Goal: Task Accomplishment & Management: Manage account settings

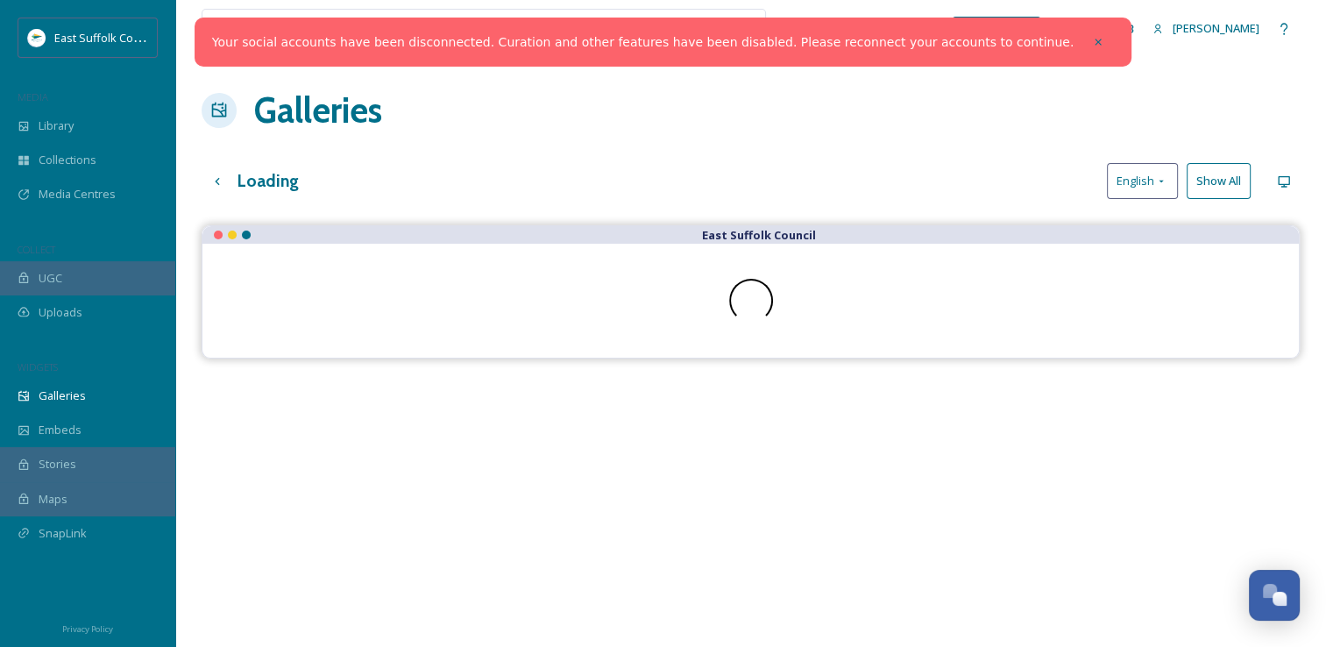
scroll to position [7651, 0]
click at [1083, 44] on div at bounding box center [1099, 42] width 32 height 32
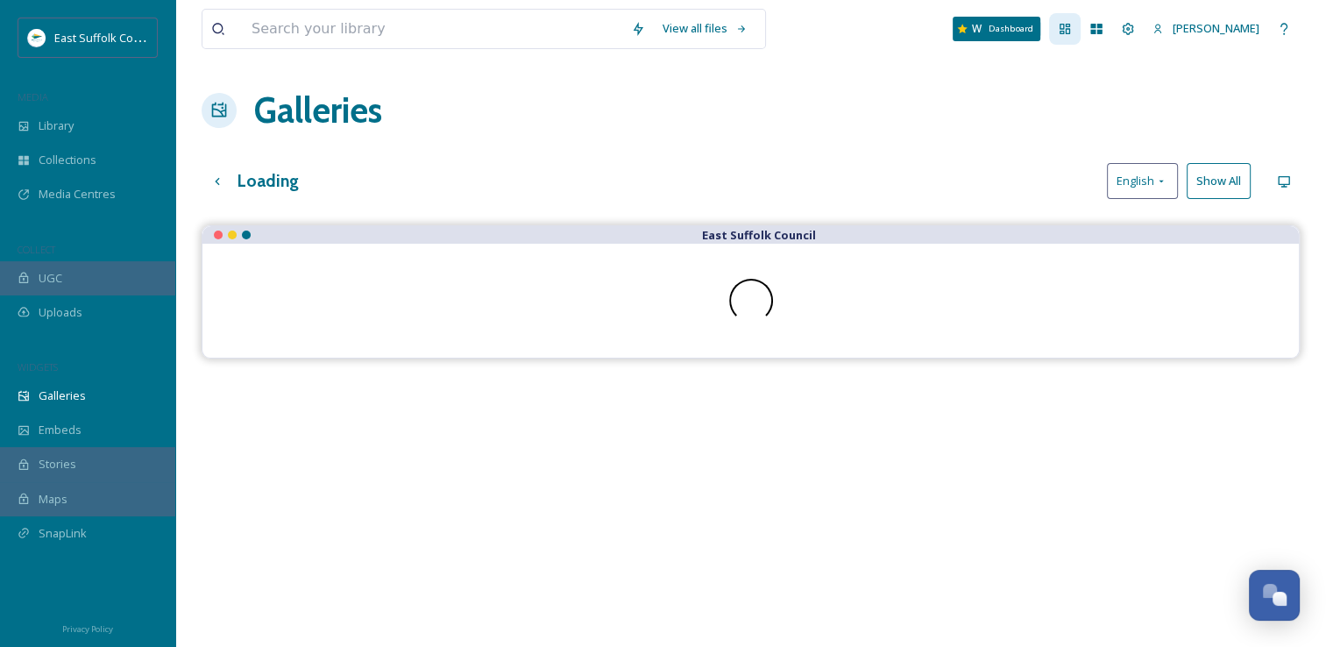
click at [1081, 19] on div "Dashboard" at bounding box center [1065, 29] width 32 height 32
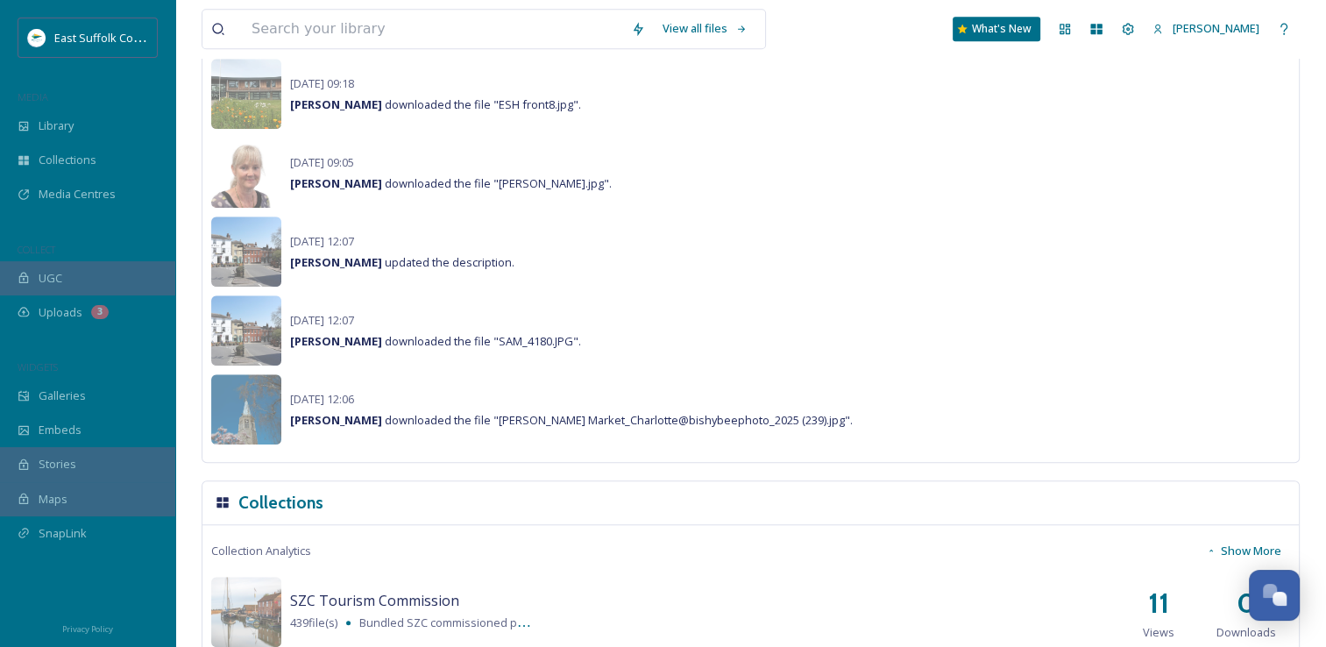
scroll to position [977, 0]
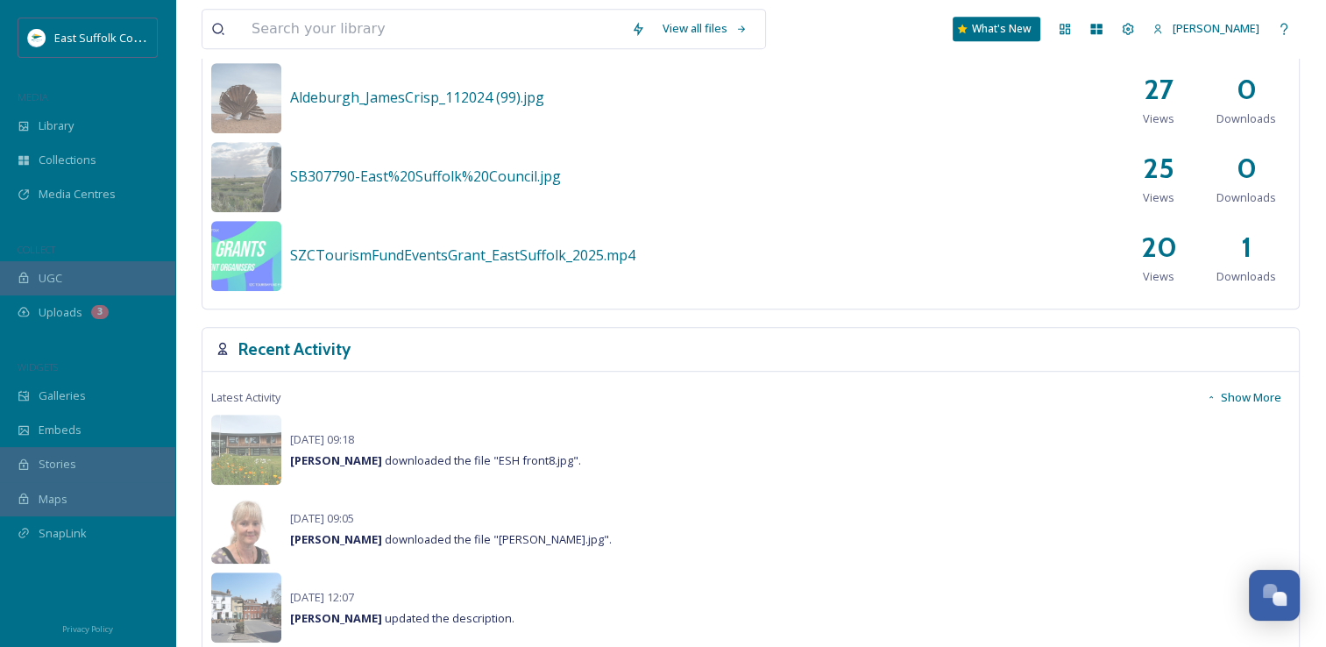
click at [1274, 397] on button "Show More" at bounding box center [1243, 397] width 93 height 34
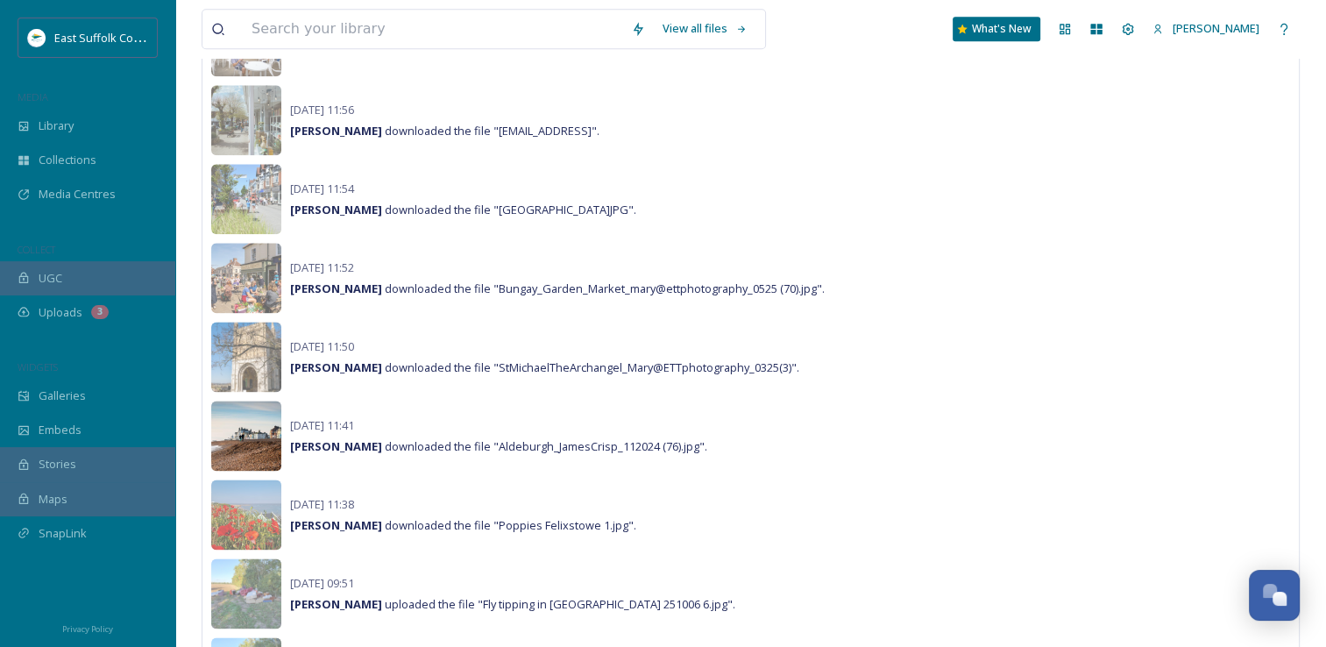
scroll to position [2204, 0]
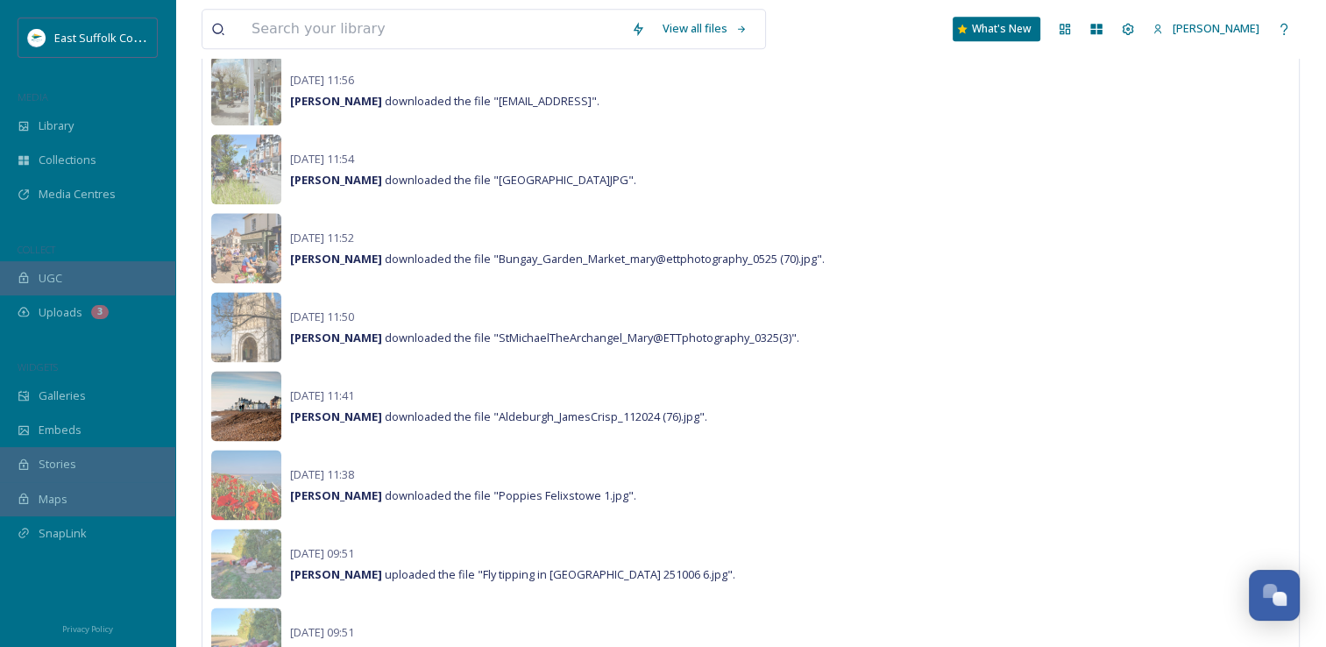
click at [246, 393] on img at bounding box center [246, 406] width 70 height 70
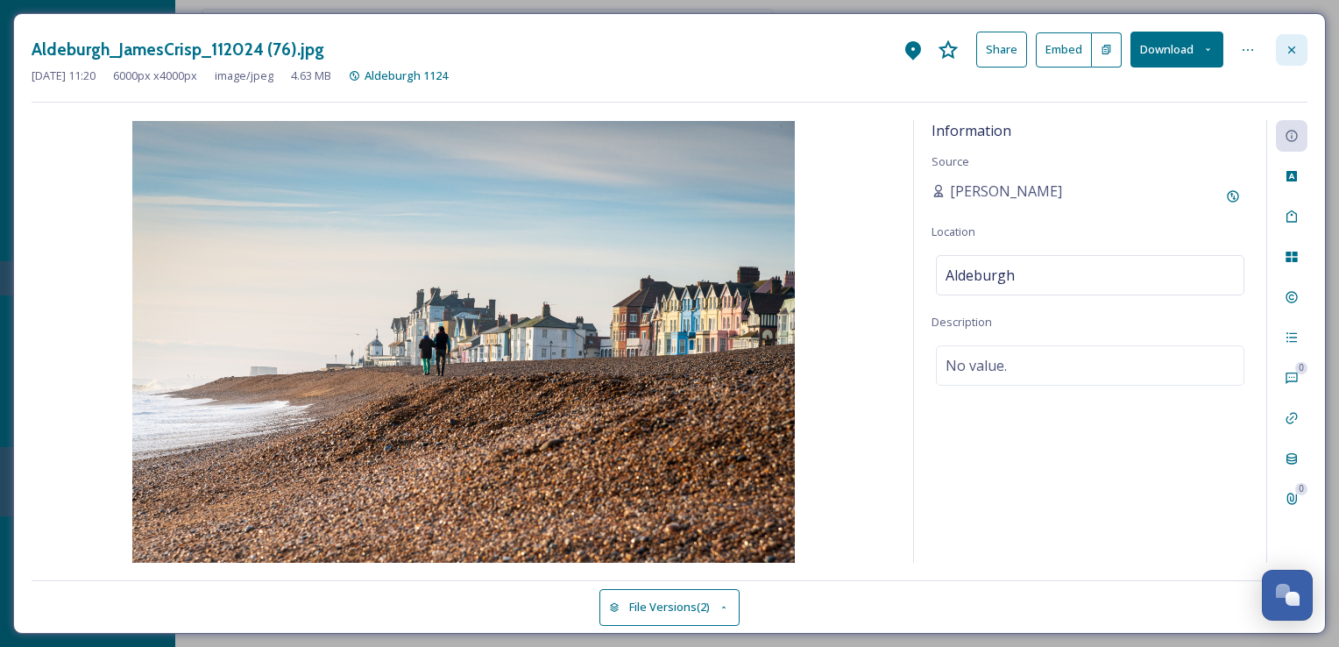
click at [1303, 42] on div at bounding box center [1292, 50] width 32 height 32
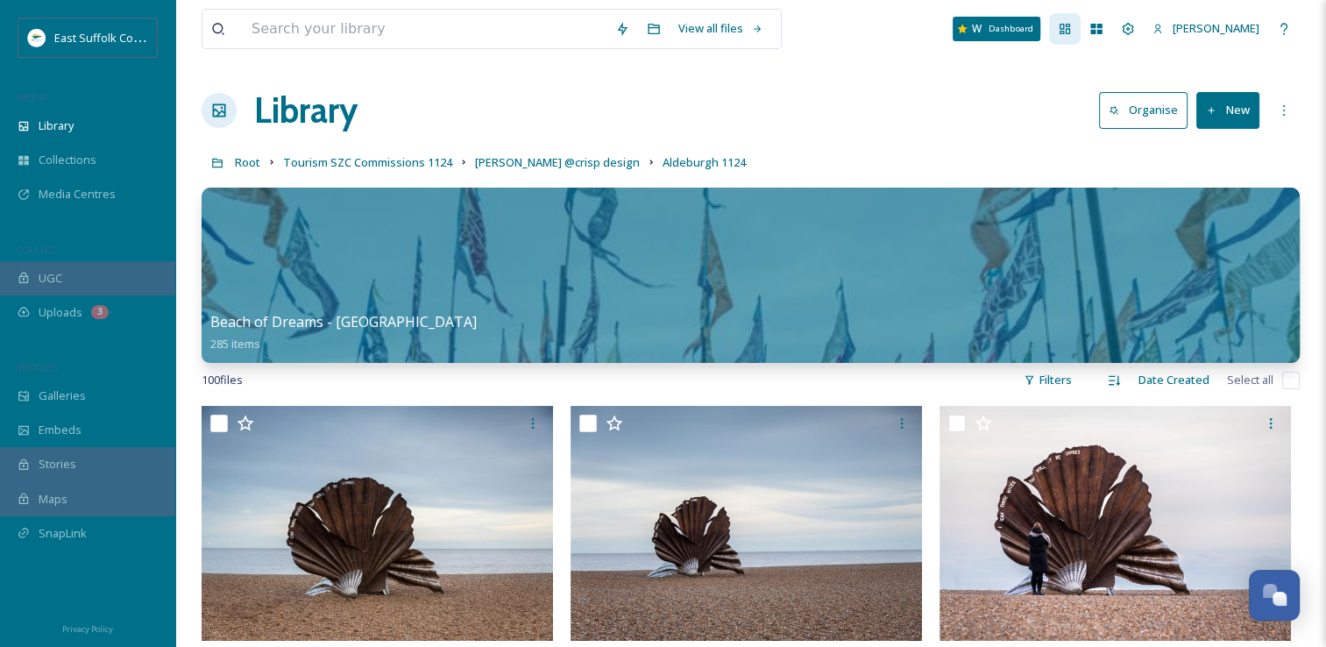
click at [1072, 22] on icon at bounding box center [1065, 29] width 14 height 14
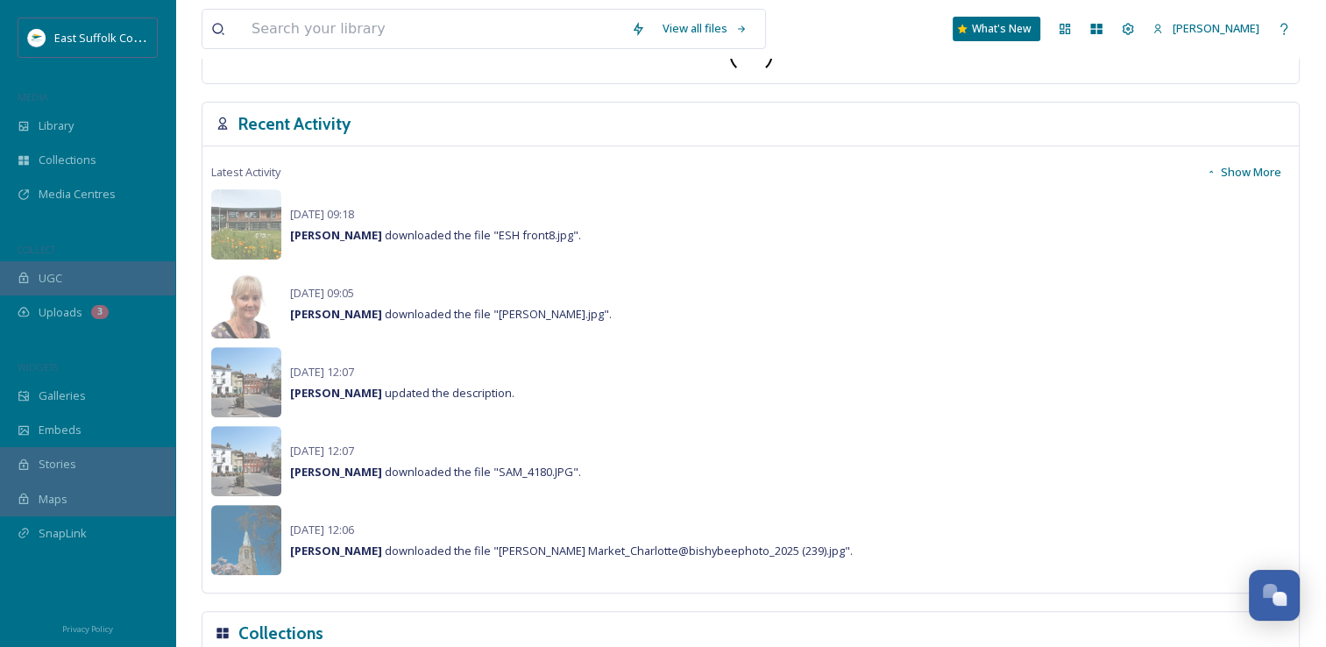
scroll to position [432, 0]
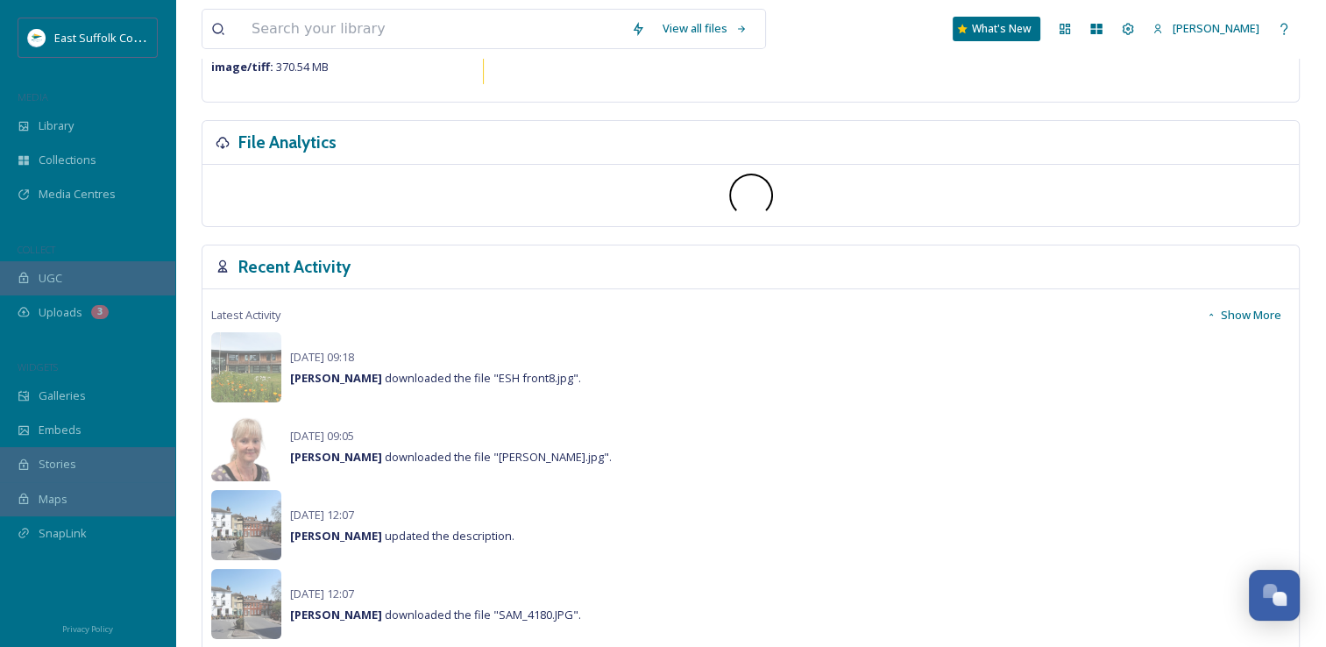
click at [1276, 301] on button "Show More" at bounding box center [1243, 315] width 93 height 34
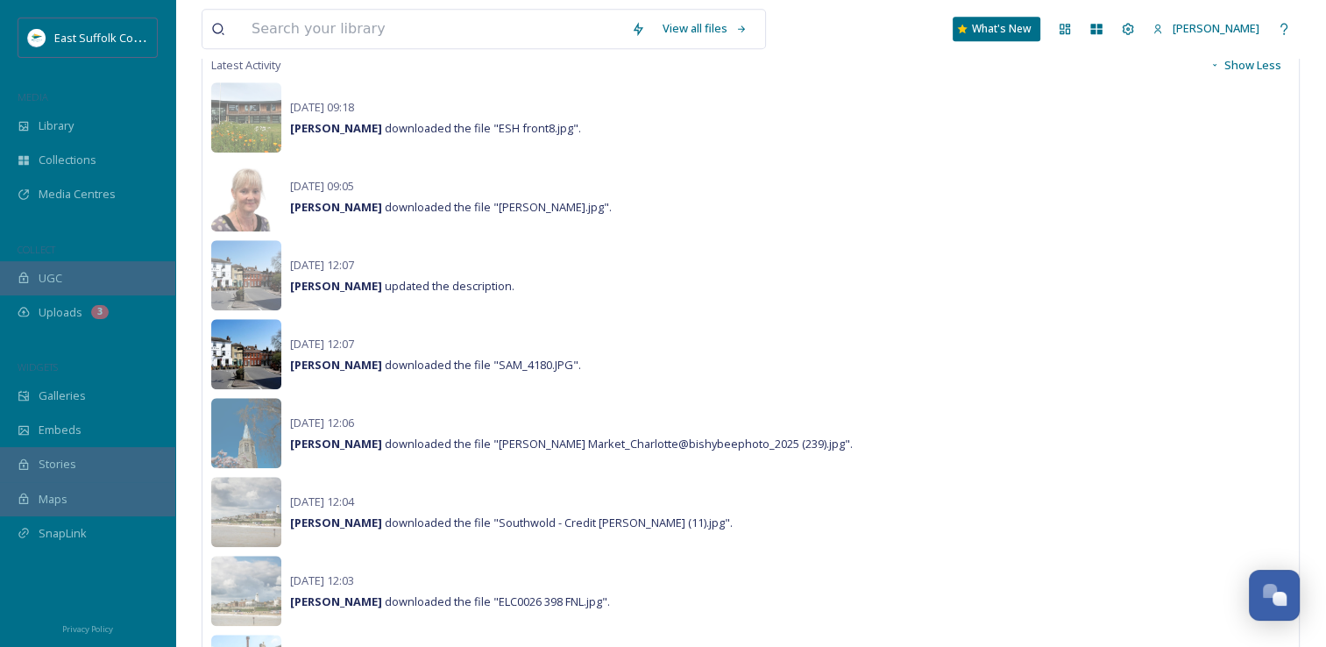
scroll to position [1396, 0]
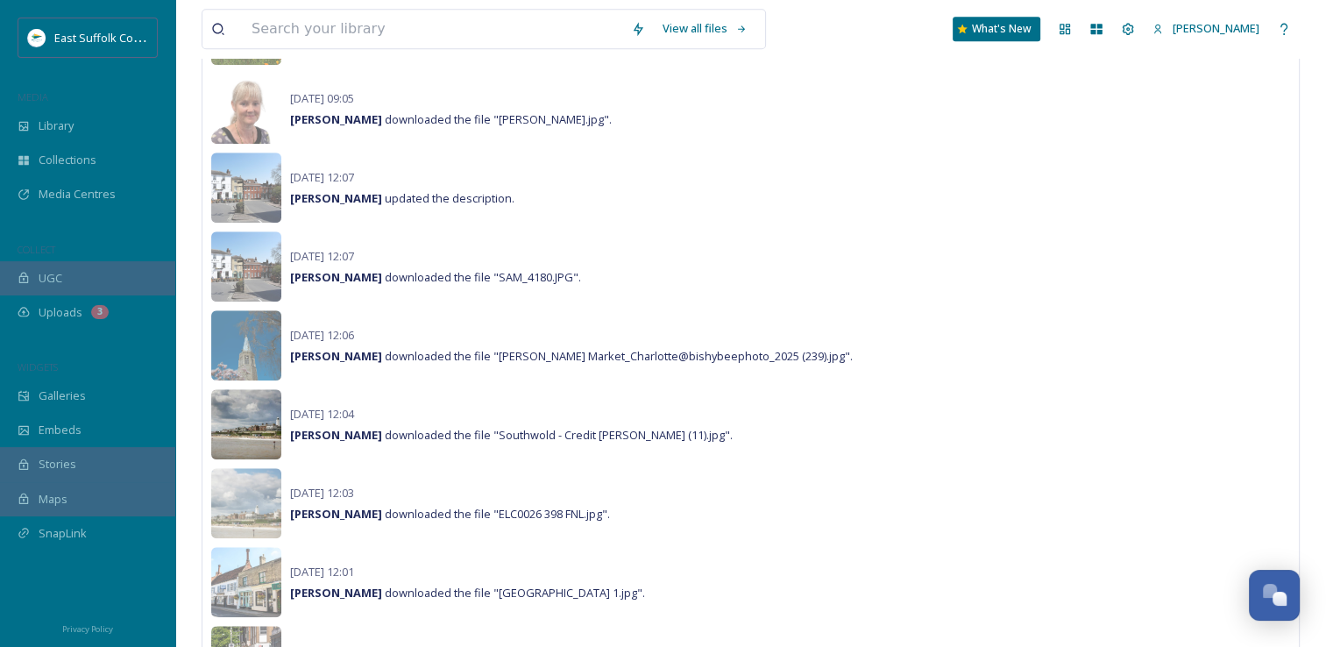
click at [249, 412] on img at bounding box center [246, 424] width 70 height 70
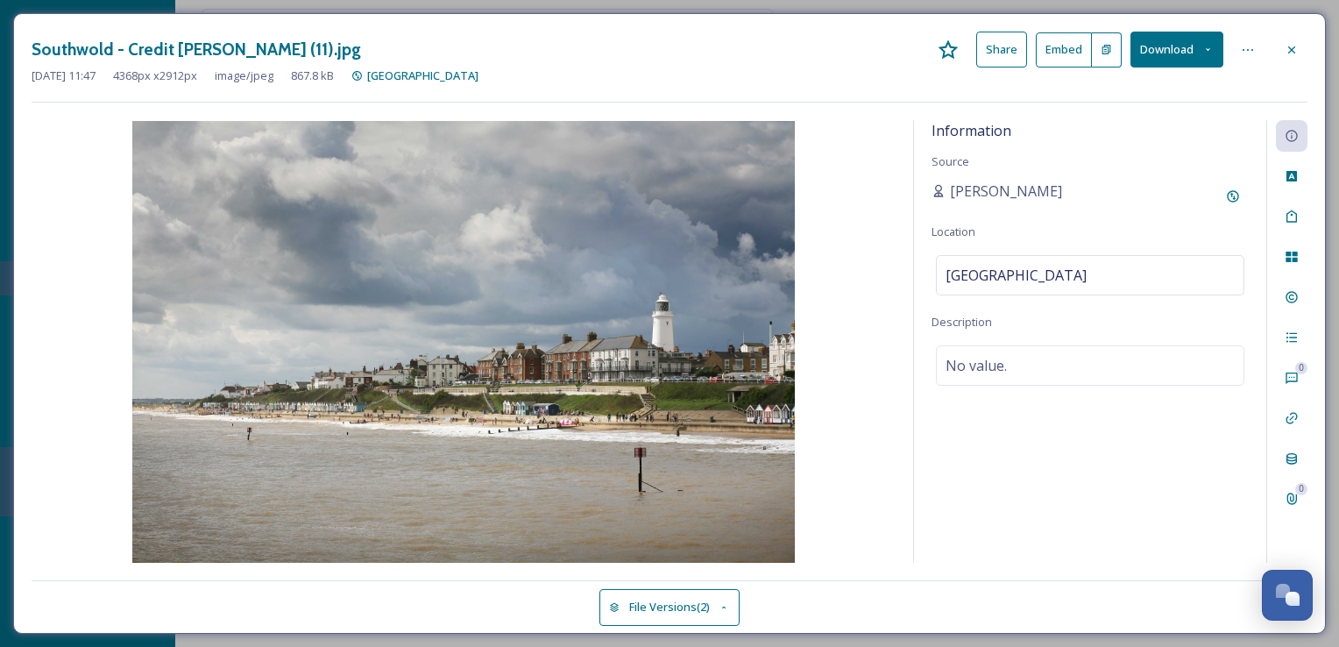
click at [1274, 49] on div "Southwold - Credit [PERSON_NAME] (11).jpg Share Embed Download" at bounding box center [670, 50] width 1276 height 36
click at [1293, 48] on icon at bounding box center [1292, 49] width 7 height 7
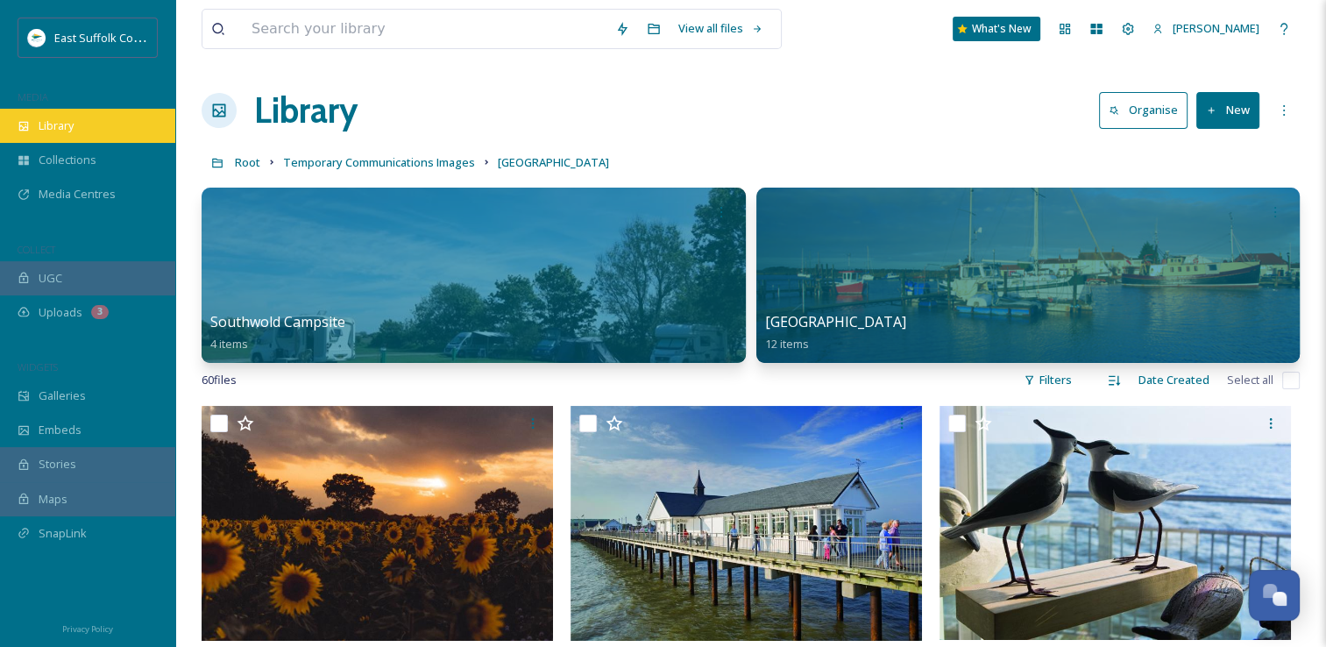
click at [98, 118] on div "Library" at bounding box center [87, 126] width 175 height 34
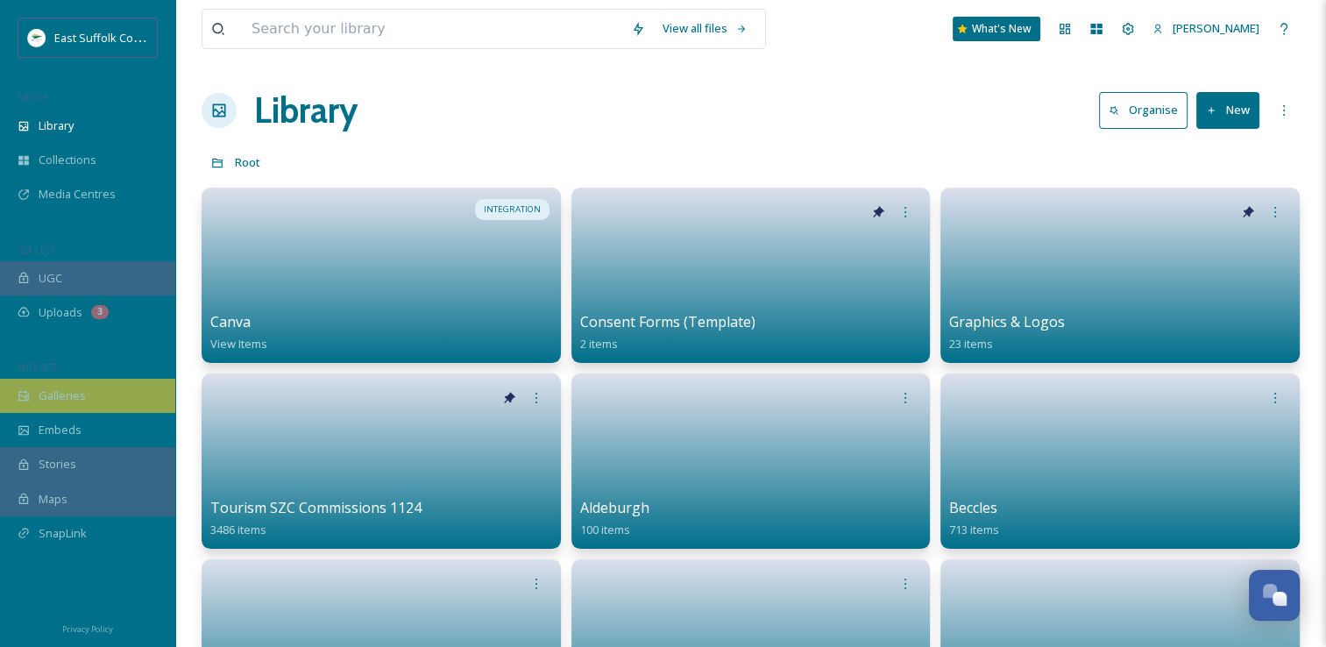
click at [48, 399] on span "Galleries" at bounding box center [62, 395] width 47 height 17
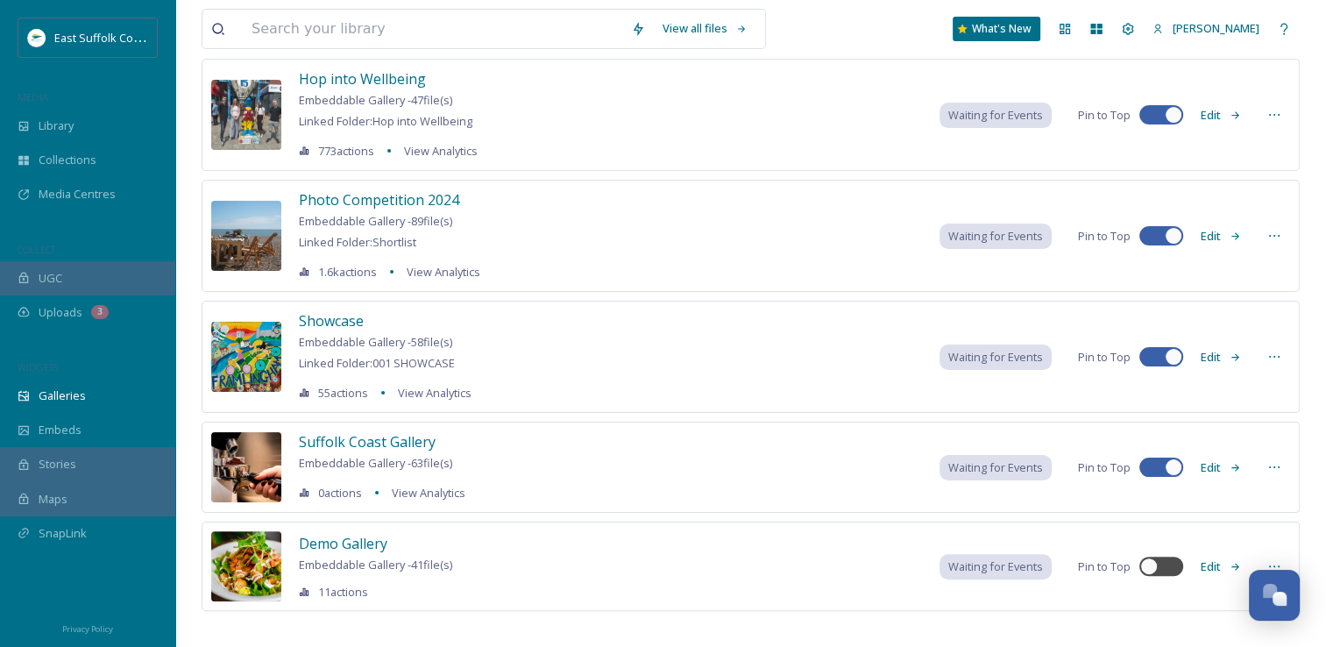
scroll to position [316, 0]
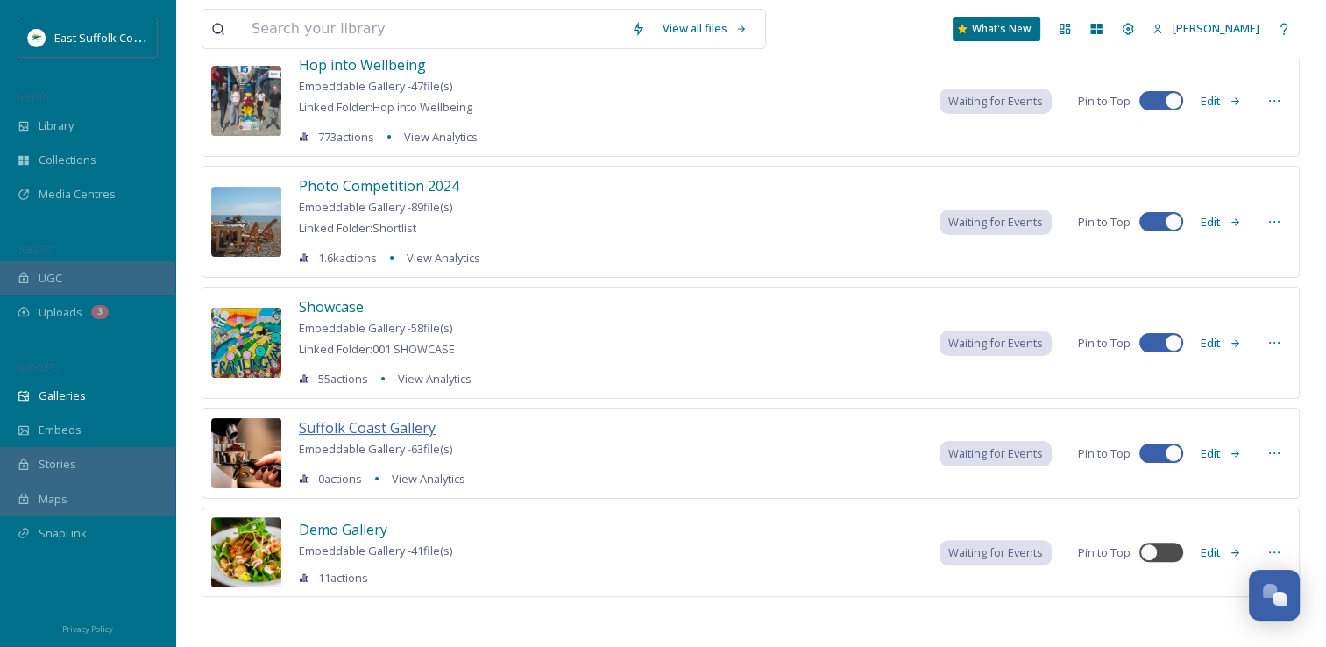
click at [360, 419] on span "Suffolk Coast Gallery" at bounding box center [367, 427] width 137 height 19
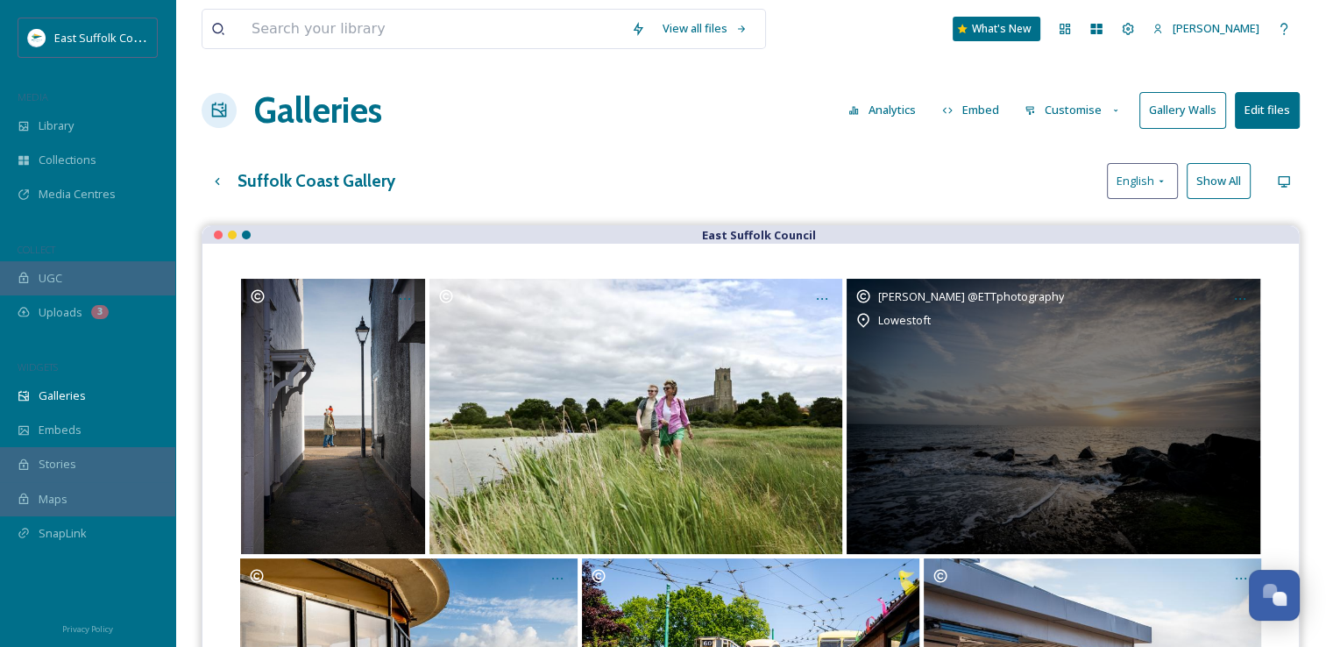
scroll to position [251, 0]
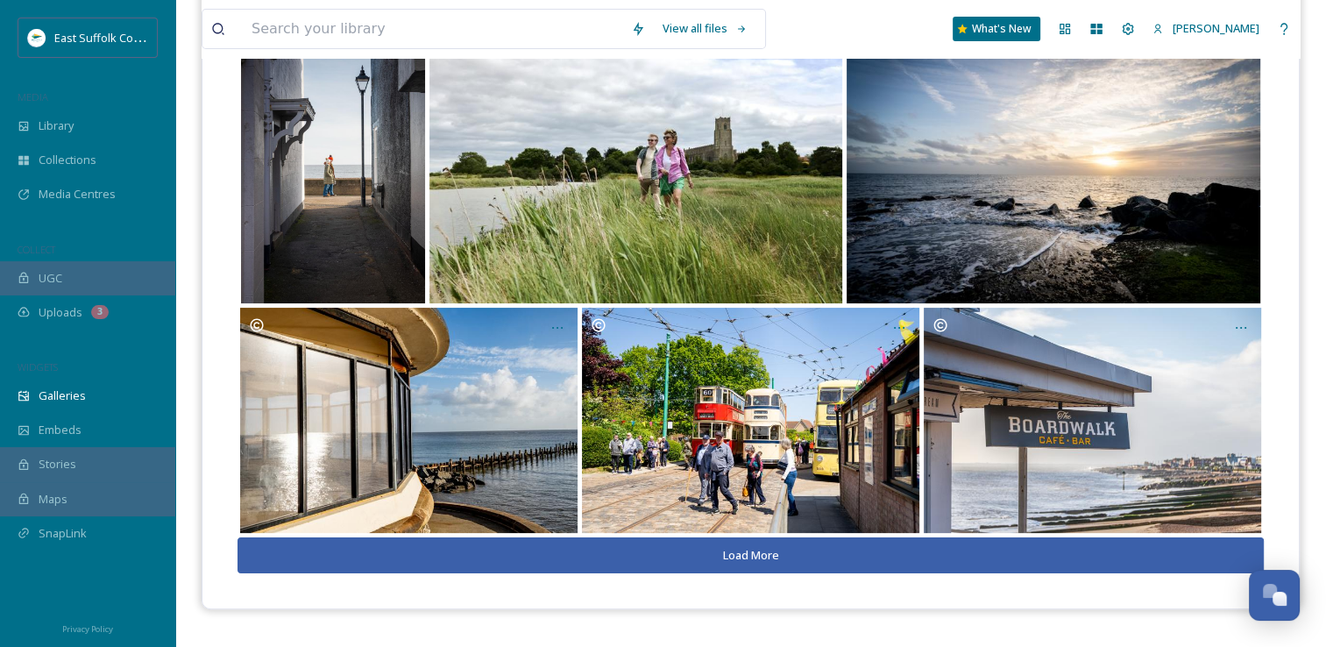
click at [761, 569] on button "Load More" at bounding box center [751, 555] width 1027 height 36
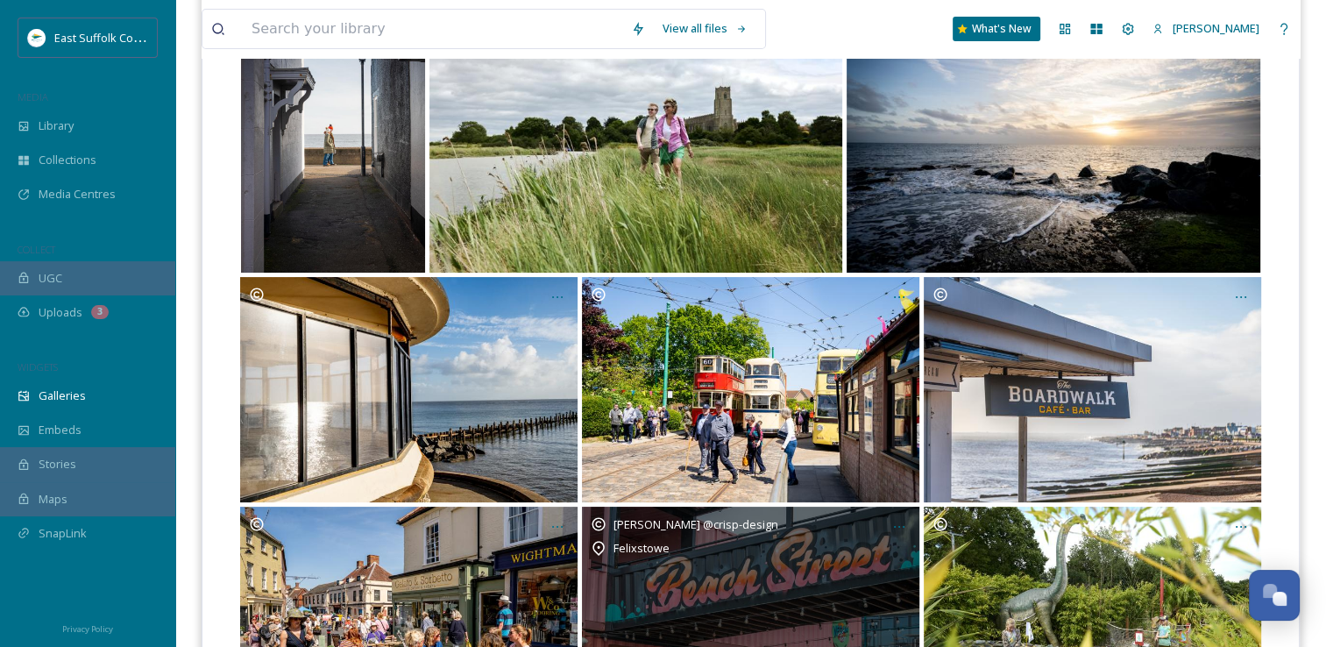
scroll to position [467, 0]
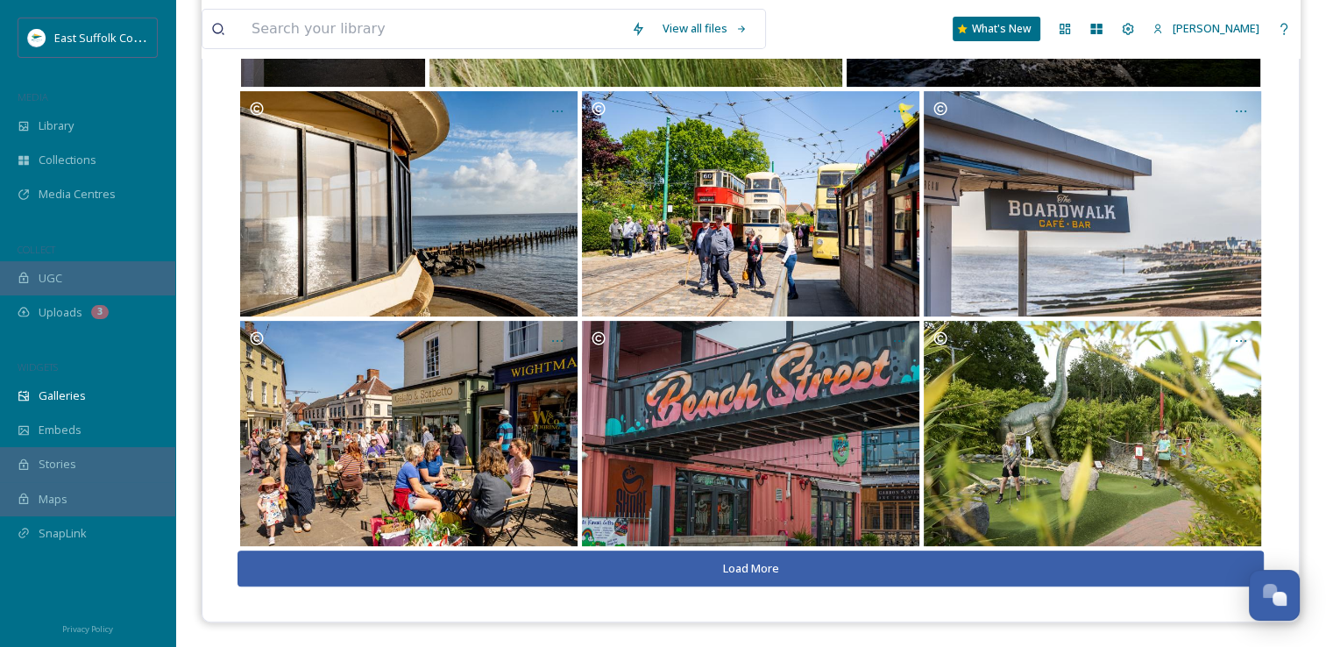
click at [712, 575] on button "Load More" at bounding box center [751, 569] width 1027 height 36
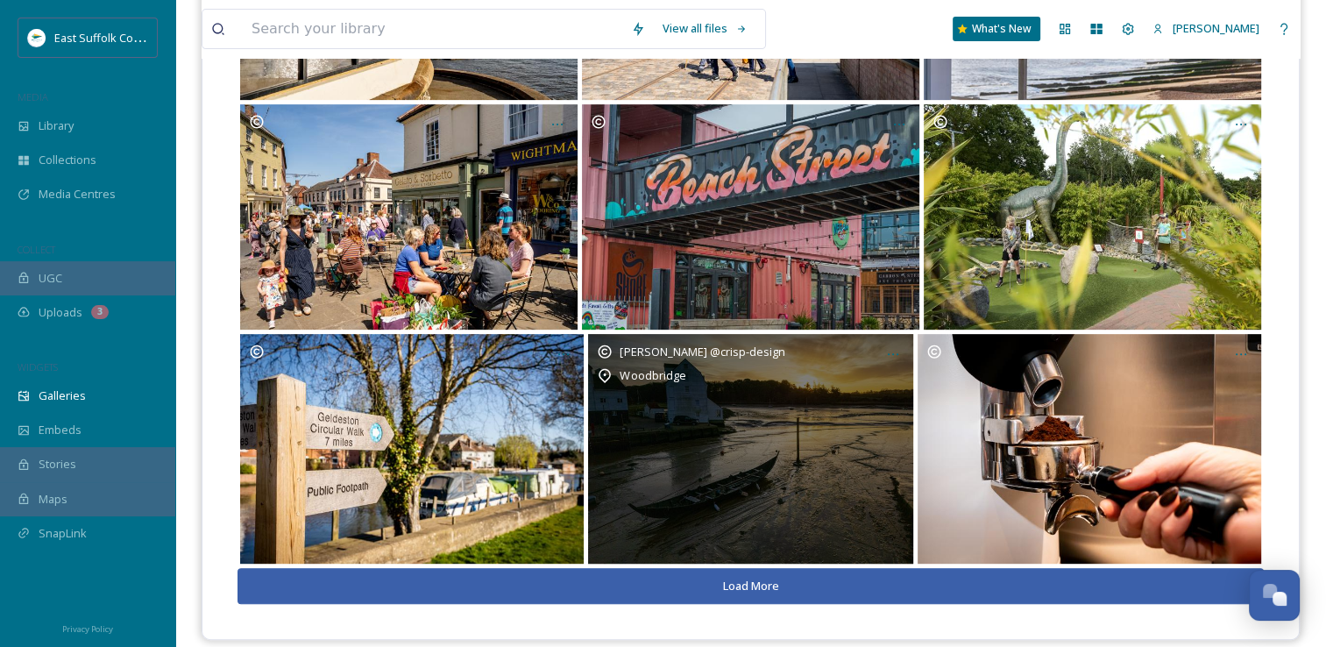
scroll to position [701, 0]
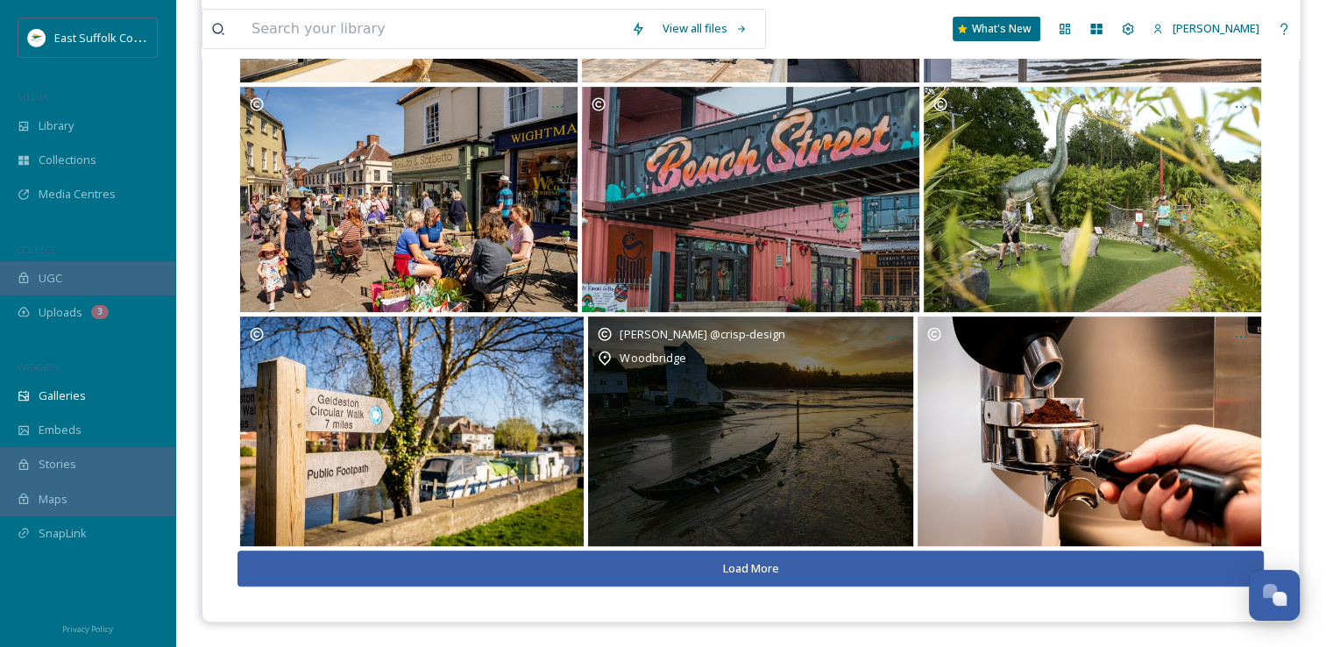
click at [712, 575] on button "Load More" at bounding box center [751, 569] width 1027 height 36
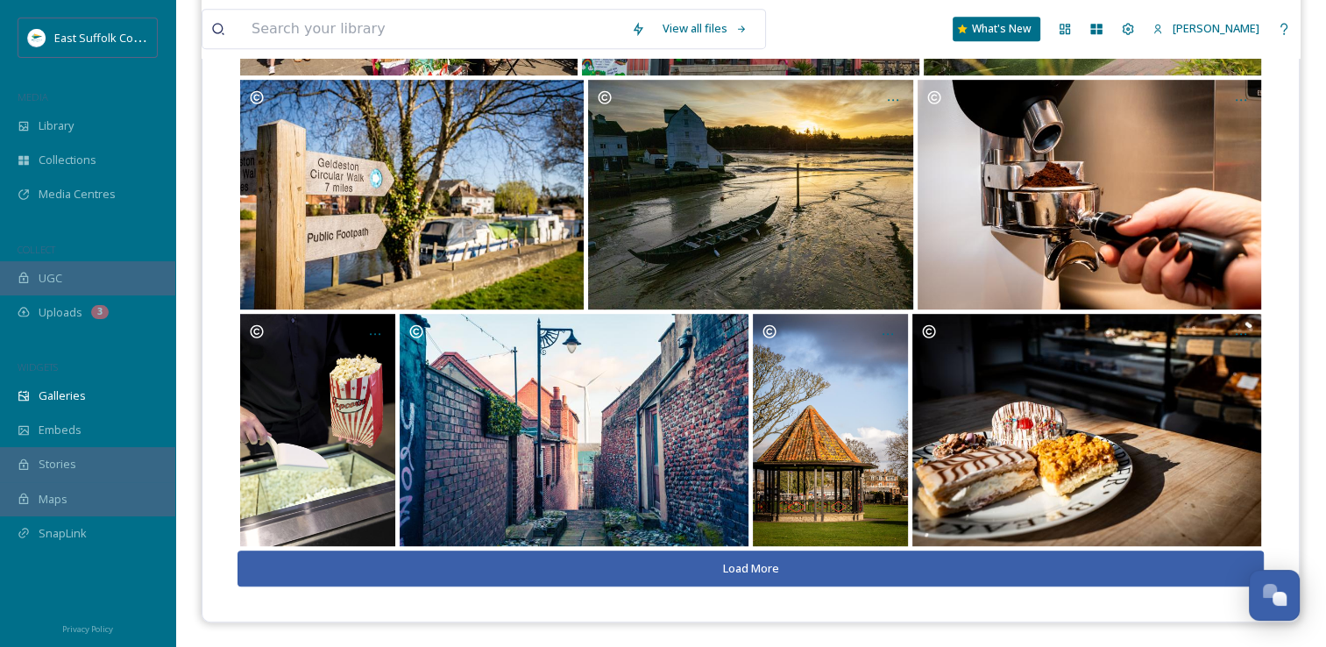
click at [712, 575] on button "Load More" at bounding box center [751, 569] width 1027 height 36
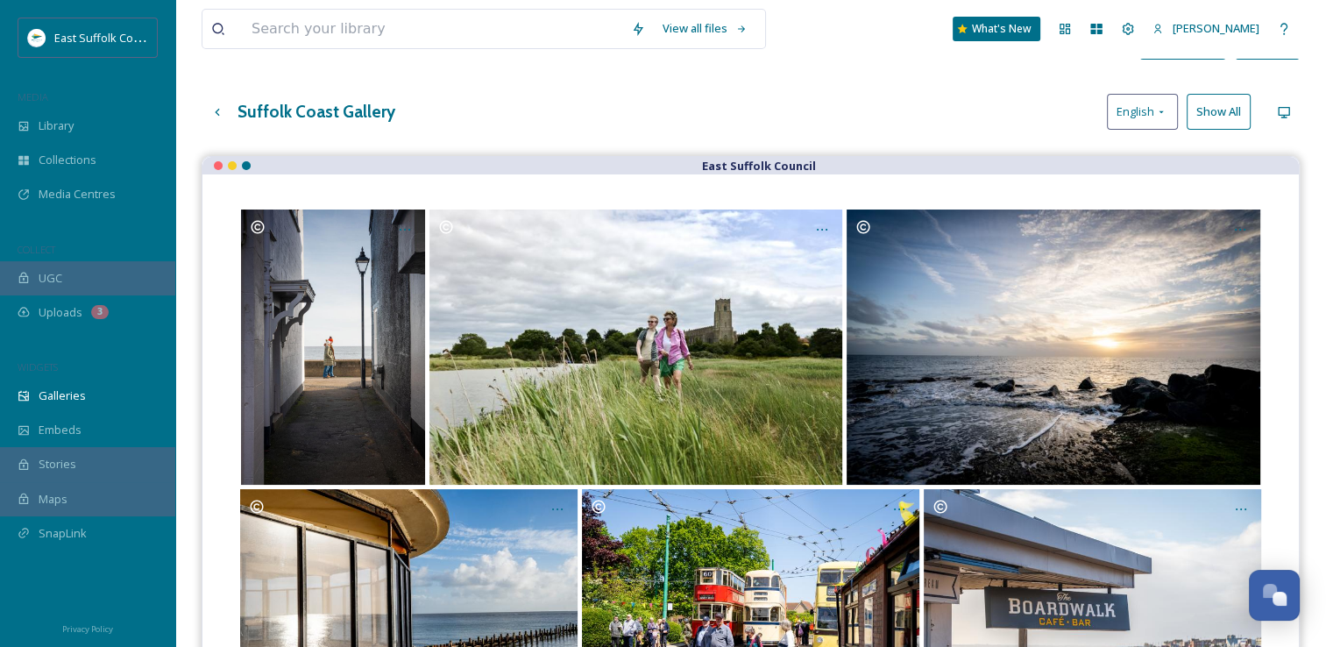
scroll to position [0, 0]
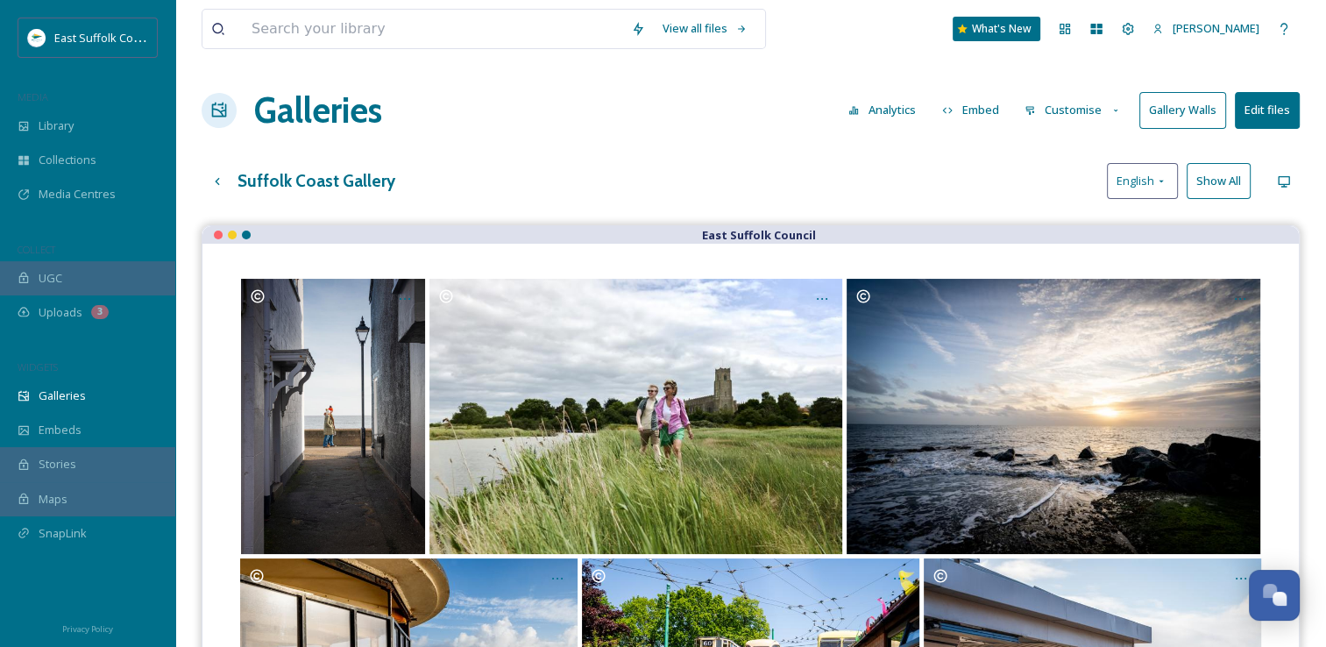
click at [1101, 116] on button "Customise" at bounding box center [1073, 110] width 115 height 34
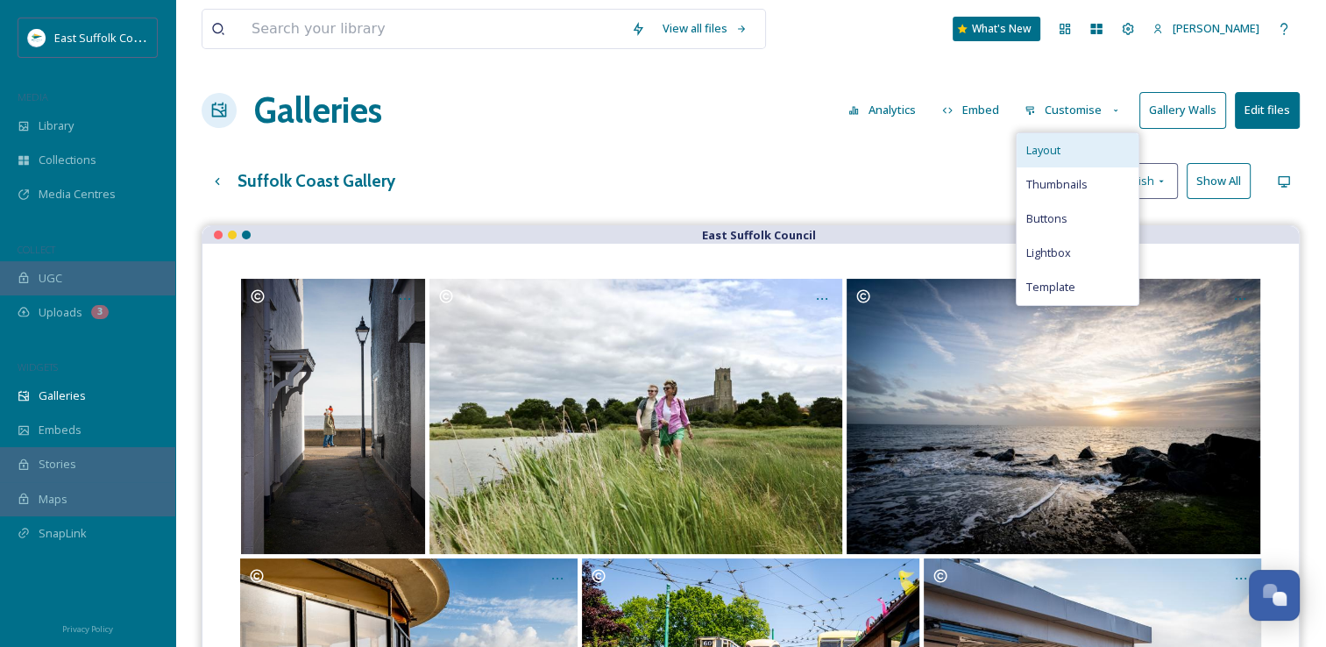
click at [1039, 160] on div "Layout" at bounding box center [1078, 150] width 122 height 34
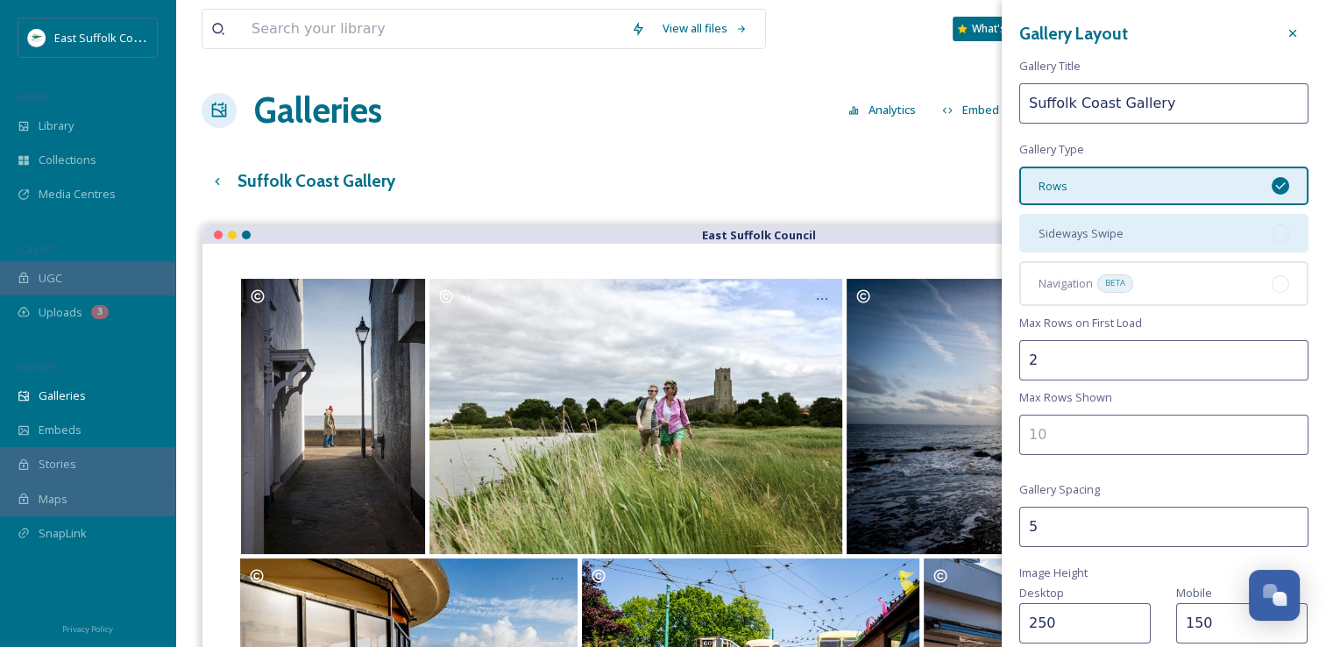
click at [1133, 226] on div "Sideways Swipe" at bounding box center [1164, 233] width 289 height 39
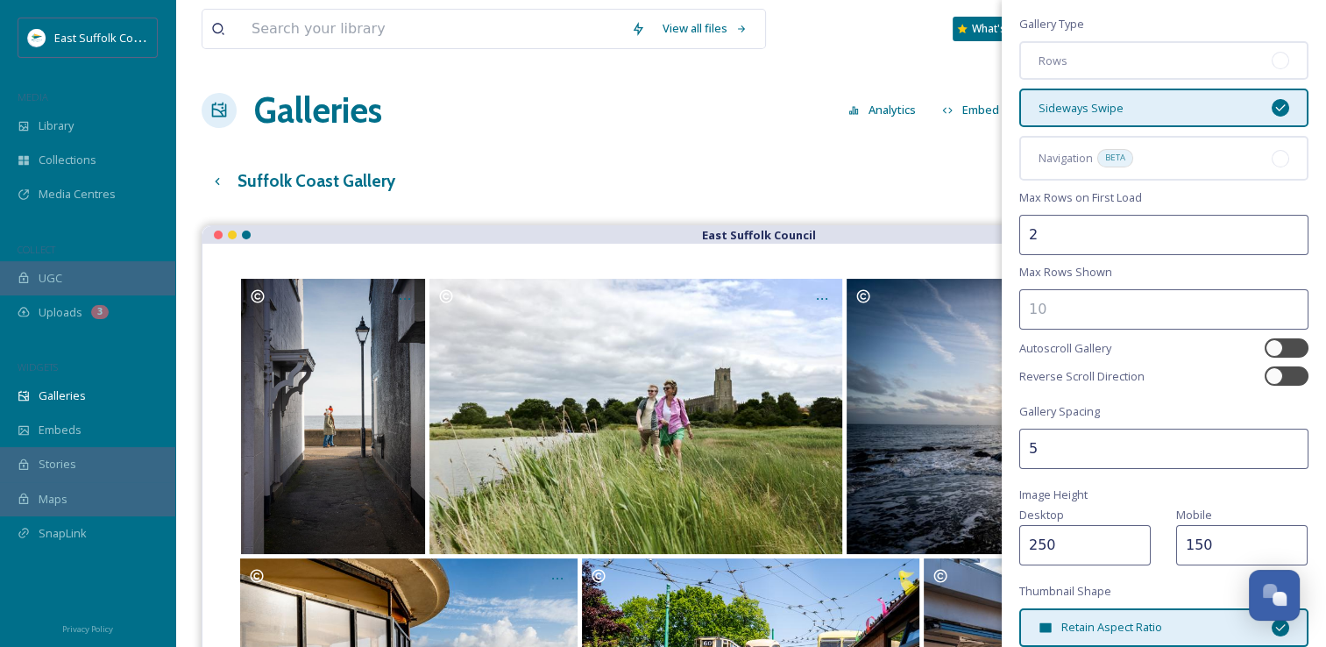
scroll to position [351, 0]
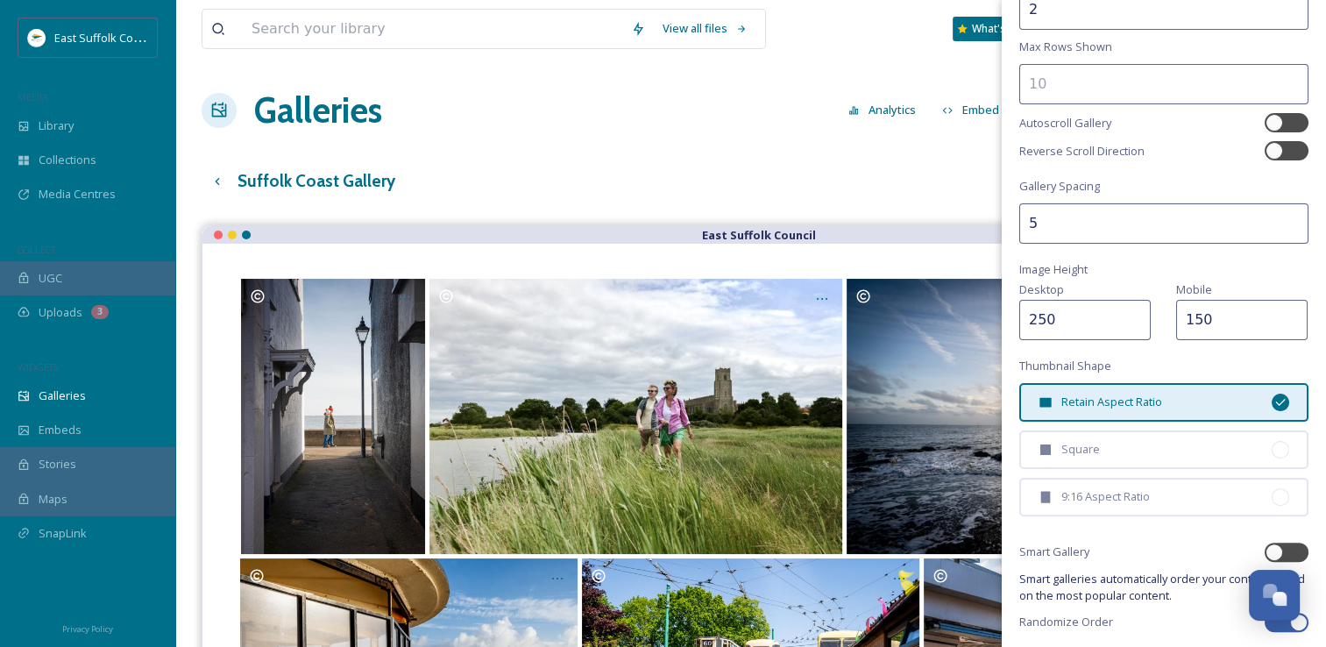
click at [1145, 398] on span "Retain Aspect Ratio" at bounding box center [1112, 402] width 101 height 17
click at [1266, 121] on div at bounding box center [1275, 123] width 18 height 18
checkbox input "true"
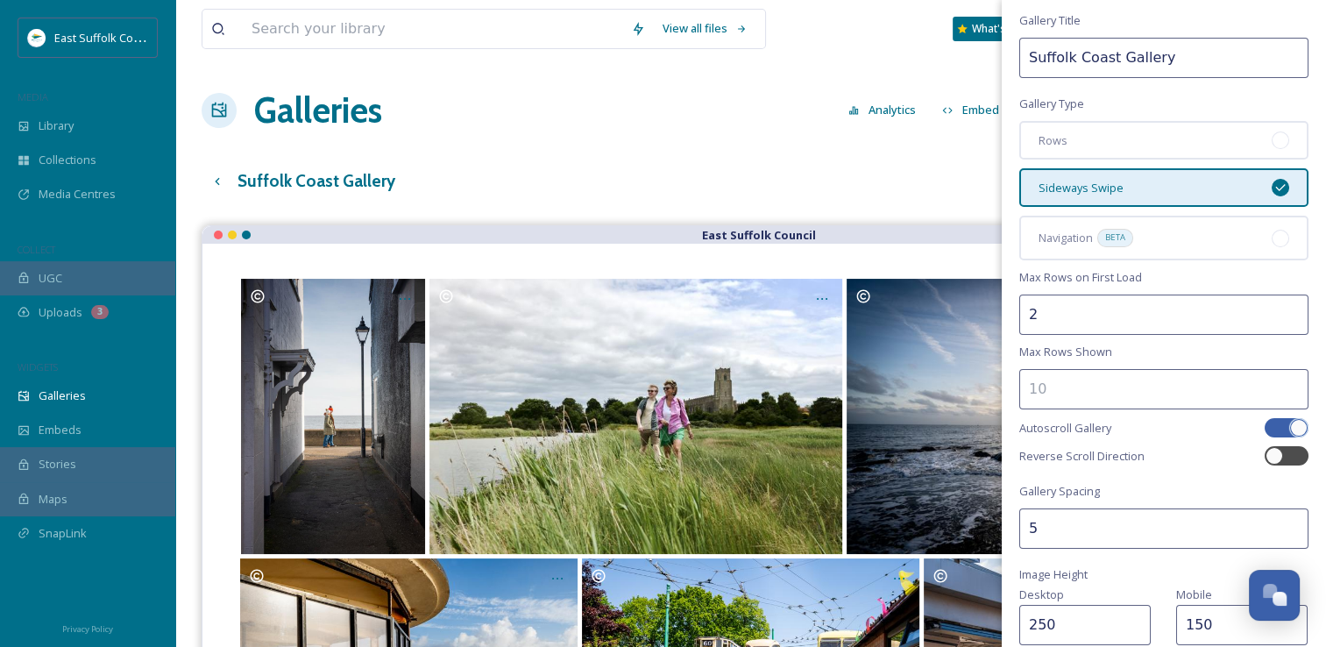
scroll to position [0, 0]
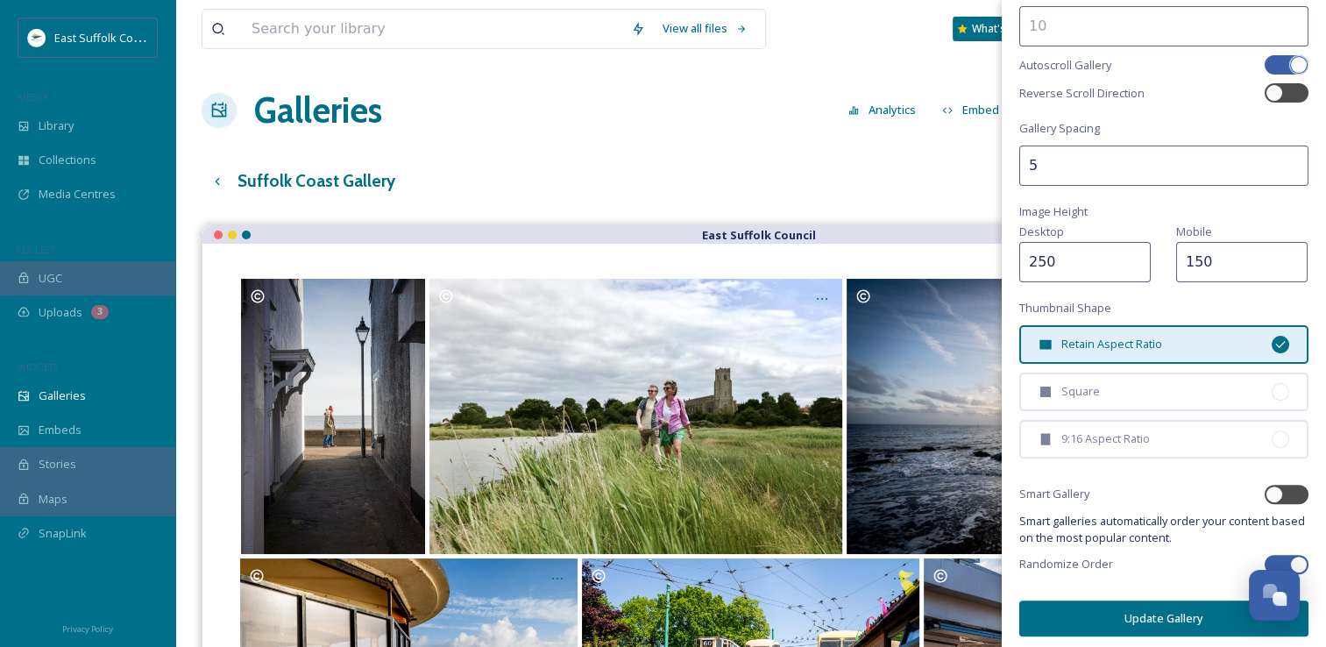
click at [1124, 627] on button "Update Gallery" at bounding box center [1164, 618] width 289 height 36
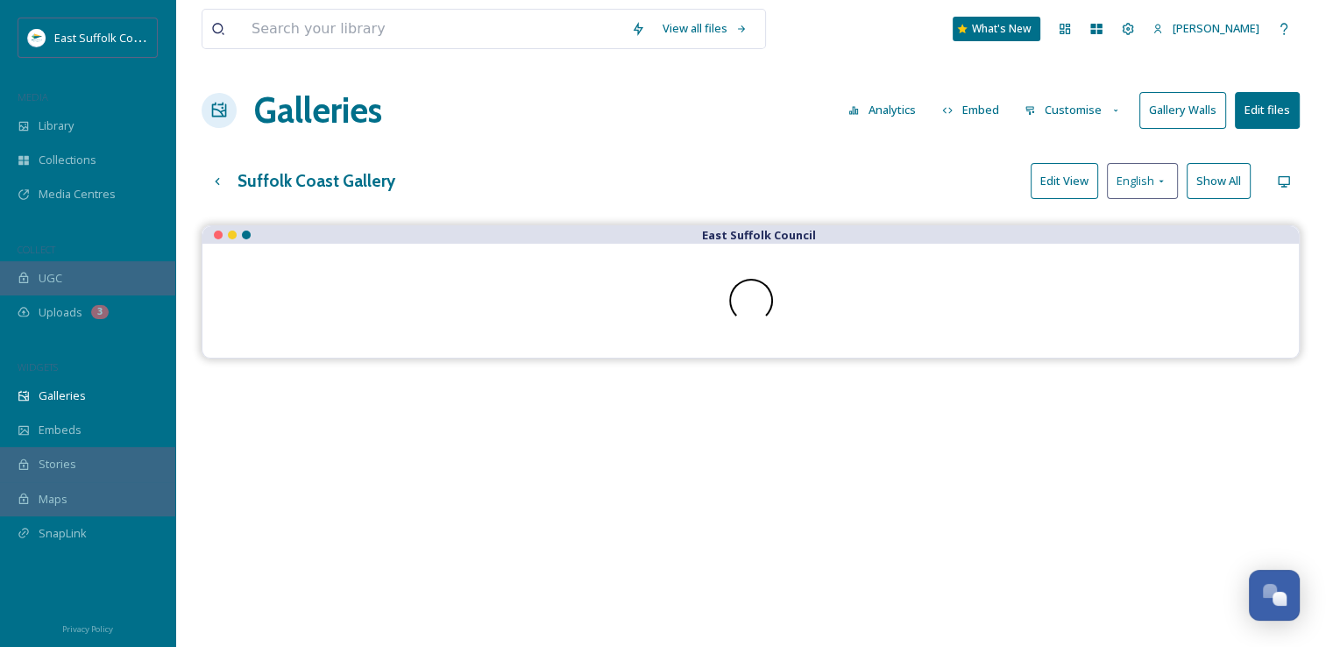
click at [856, 192] on div "Suffolk Coast Gallery Edit View English Show All" at bounding box center [751, 181] width 1098 height 36
click at [1071, 103] on button "Customise" at bounding box center [1073, 110] width 115 height 34
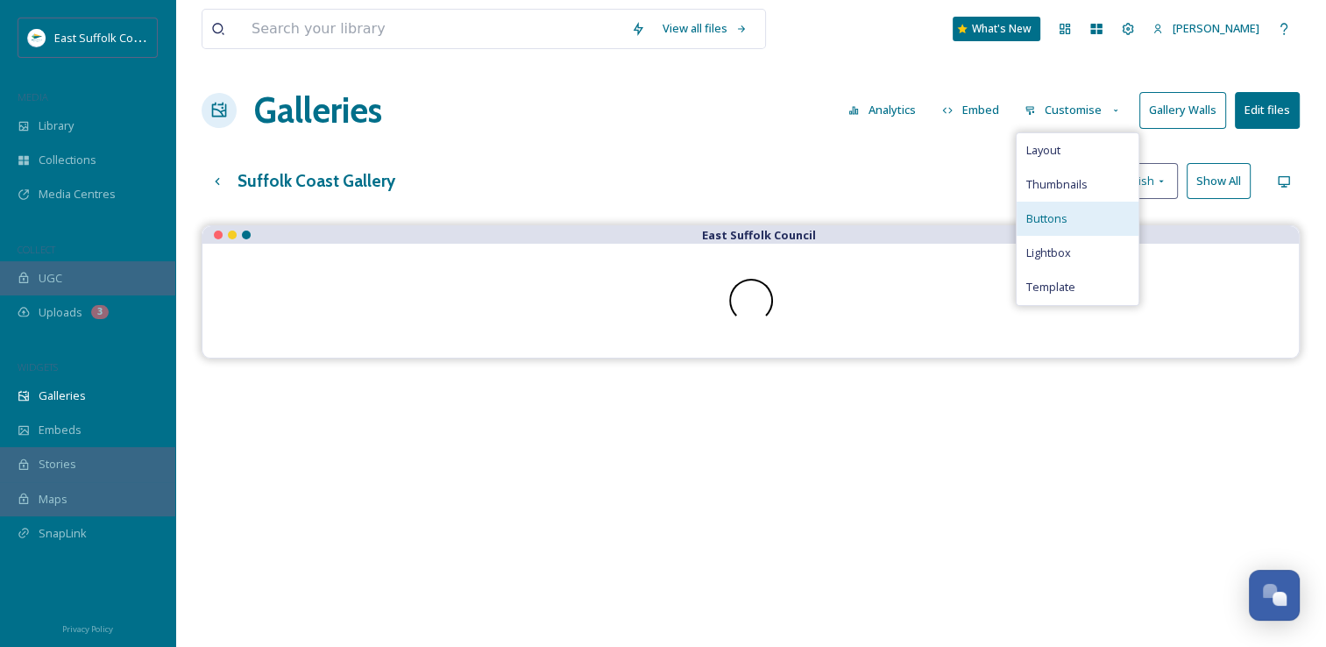
click at [1048, 217] on span "Buttons" at bounding box center [1046, 218] width 41 height 17
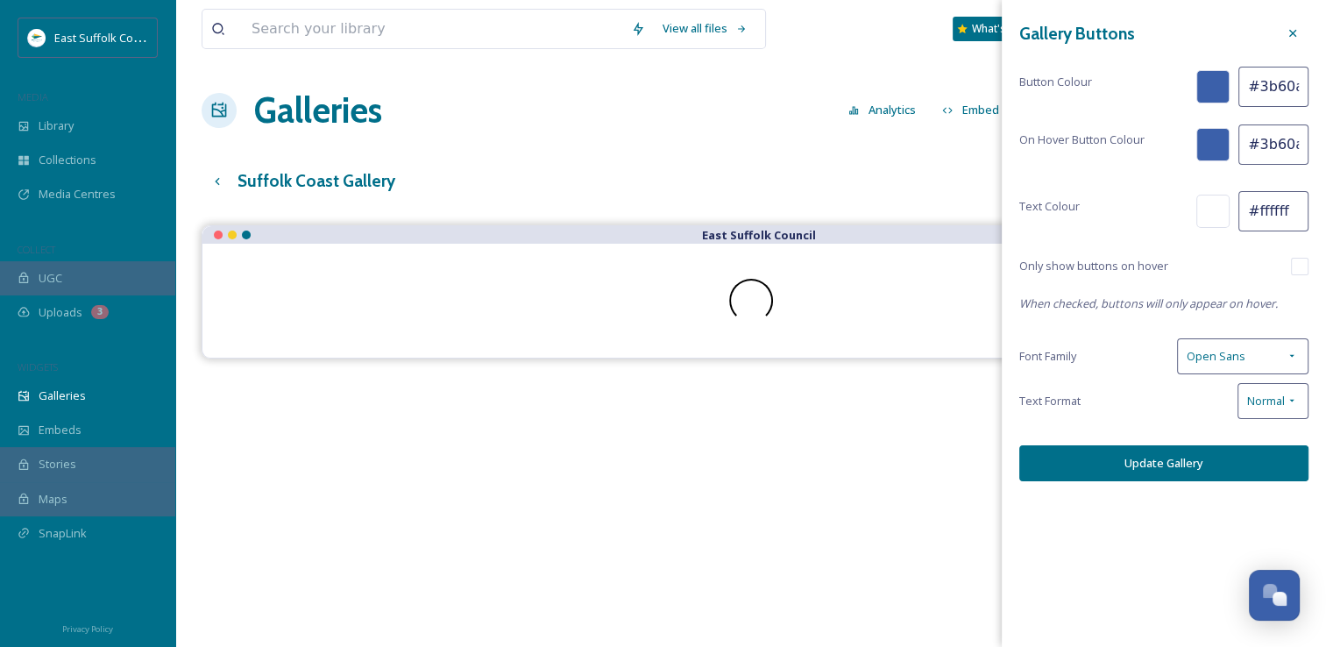
drag, startPoint x: 1217, startPoint y: 89, endPoint x: 1216, endPoint y: 75, distance: 14.9
click at [1216, 77] on div at bounding box center [1213, 86] width 33 height 33
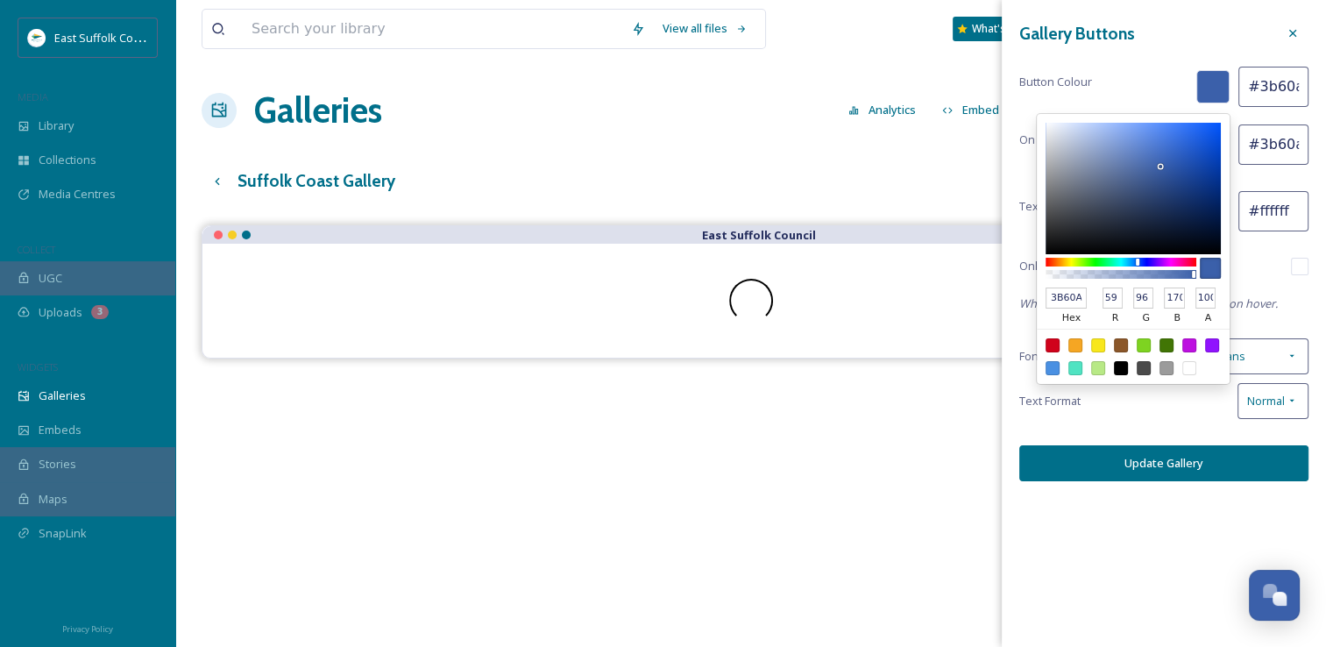
click at [1273, 86] on input "#3b60aa" at bounding box center [1274, 87] width 70 height 40
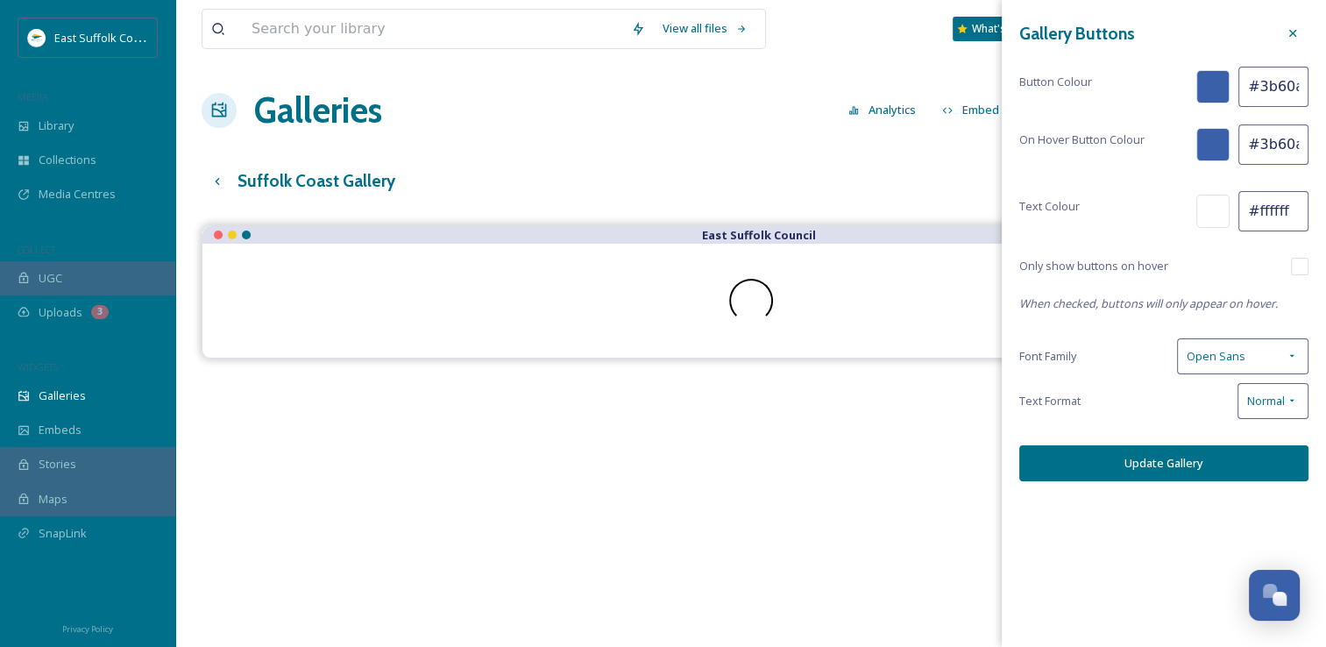
click at [1264, 144] on input "#3b60aa" at bounding box center [1274, 144] width 70 height 40
click at [1292, 140] on input "#3b60aa" at bounding box center [1274, 144] width 70 height 40
drag, startPoint x: 1259, startPoint y: 92, endPoint x: 1342, endPoint y: 91, distance: 83.3
click at [1326, 91] on html "East Suffolk Council MEDIA Library Collections Media Centres COLLECT UGC Upload…" at bounding box center [663, 449] width 1326 height 899
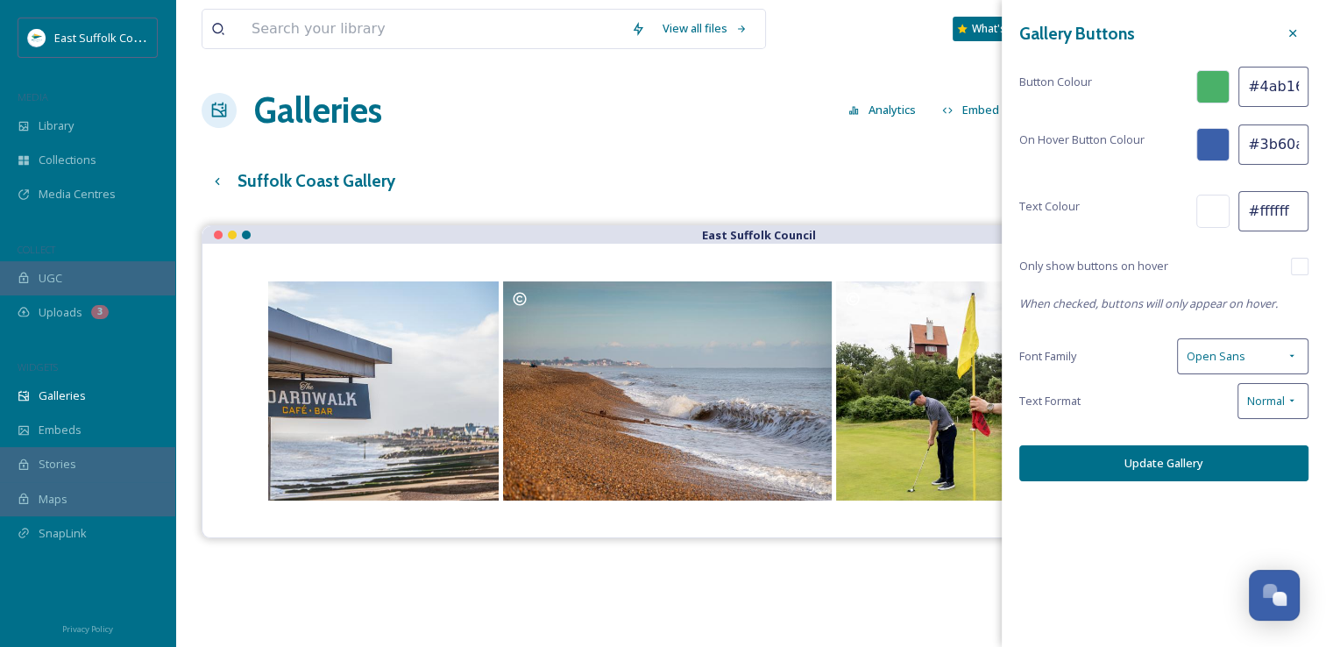
scroll to position [0, 3]
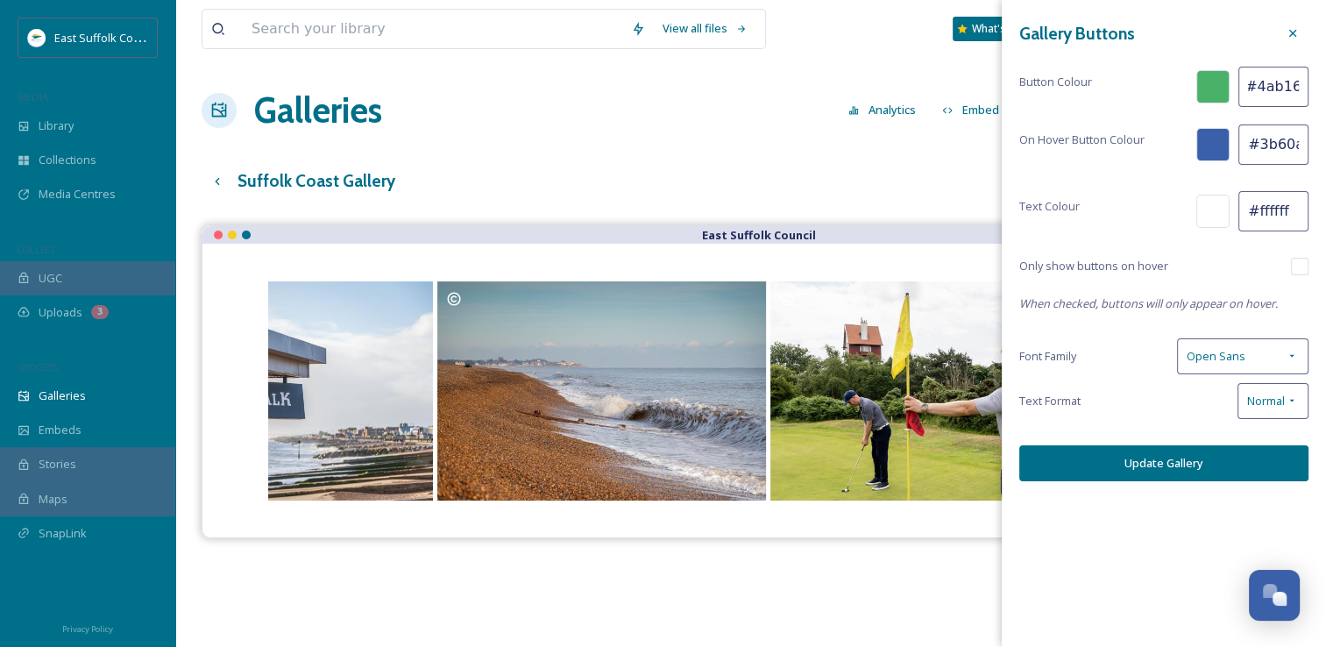
type input "#4ab169"
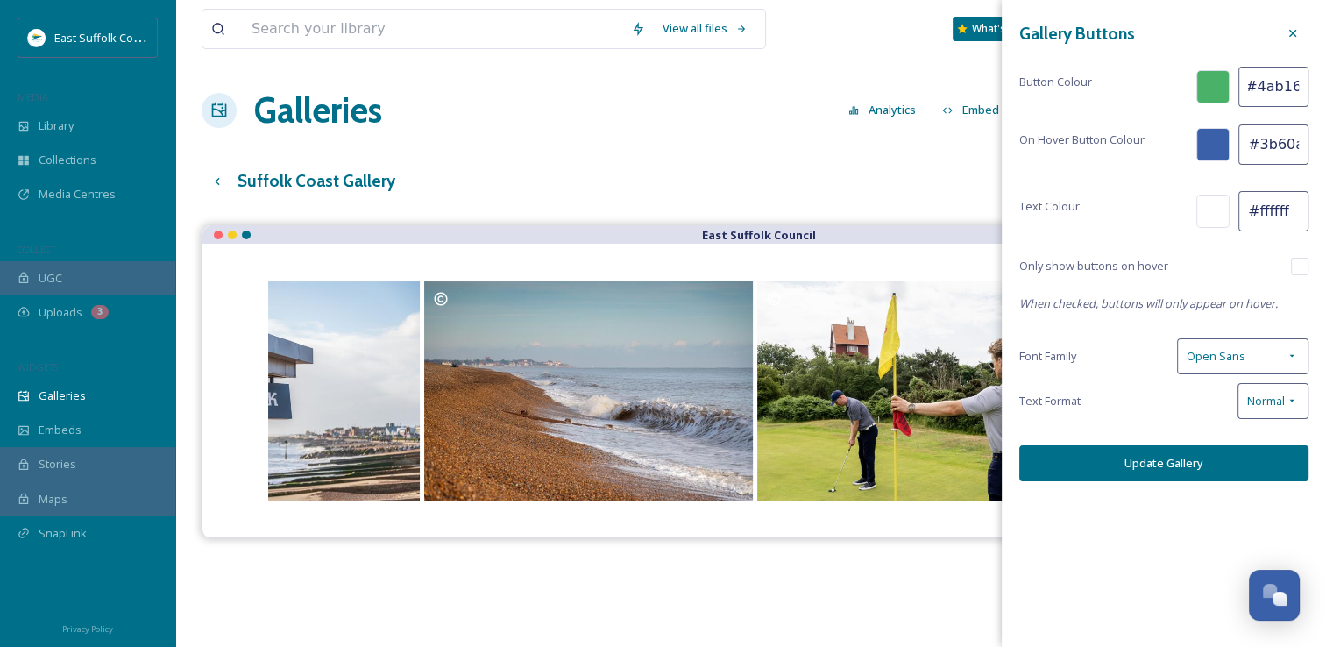
click at [1122, 464] on button "Update Gallery" at bounding box center [1164, 463] width 289 height 36
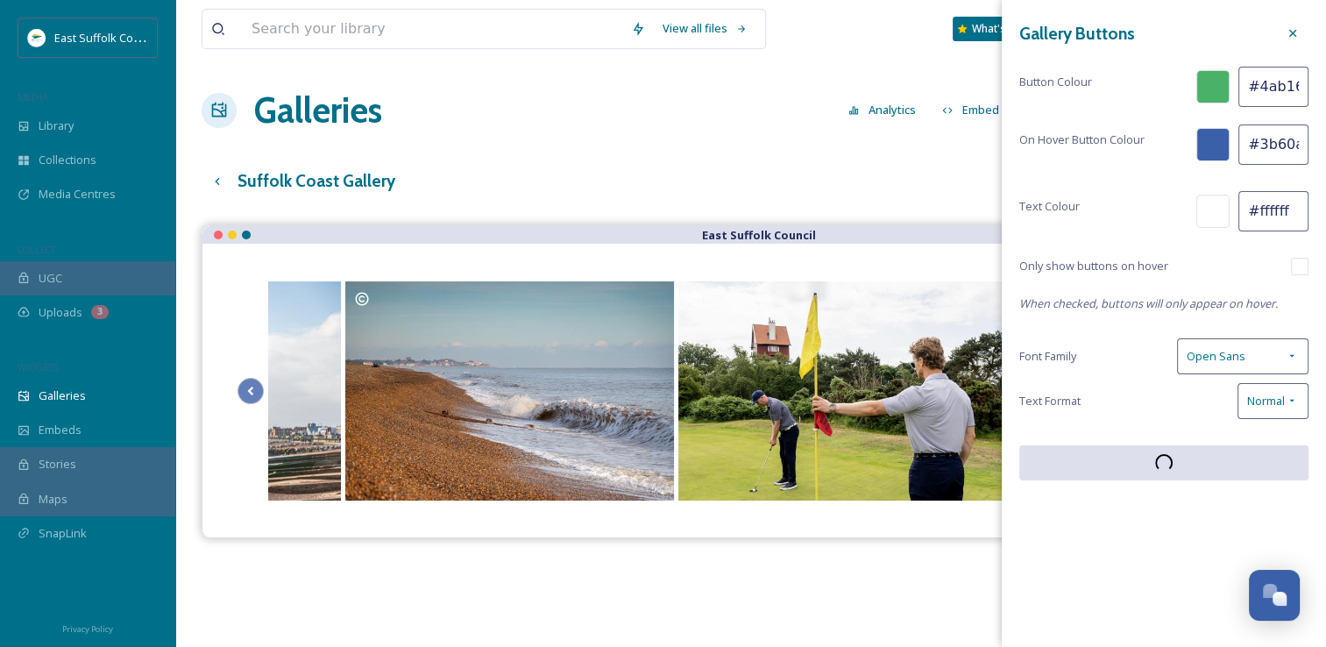
scroll to position [0, 2]
drag, startPoint x: 1260, startPoint y: 149, endPoint x: 1342, endPoint y: 143, distance: 82.6
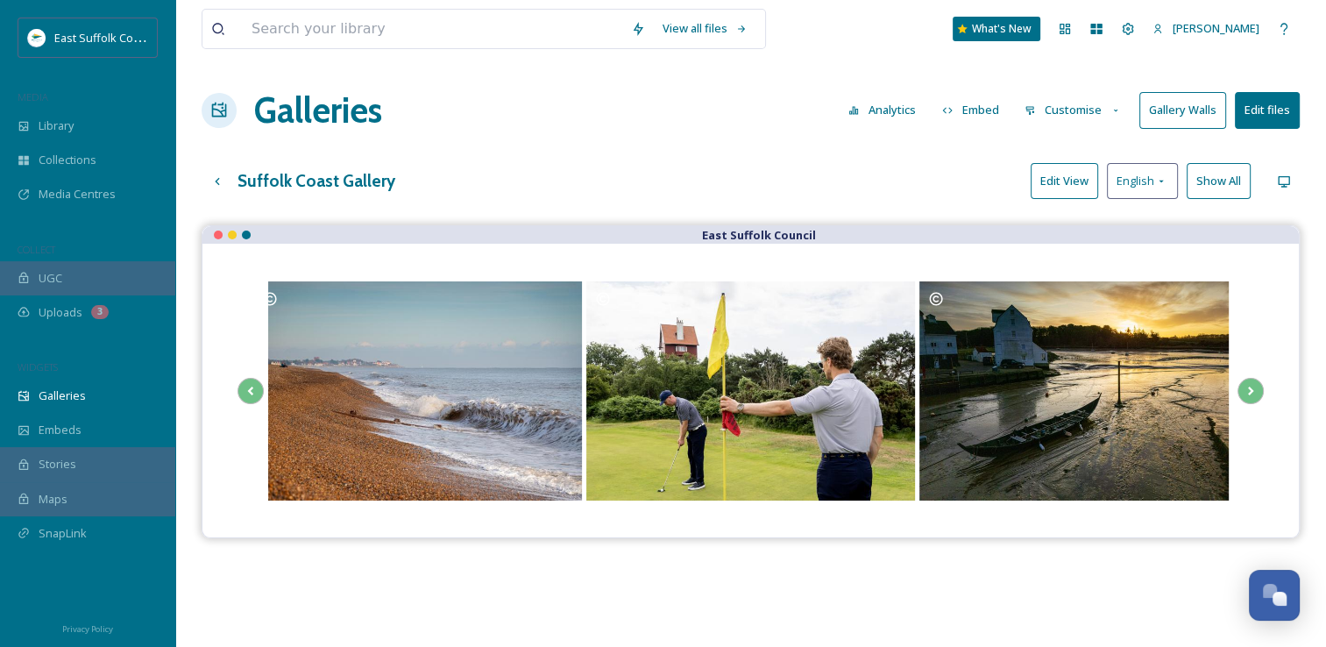
click at [1137, 103] on div "Customise" at bounding box center [1078, 110] width 124 height 34
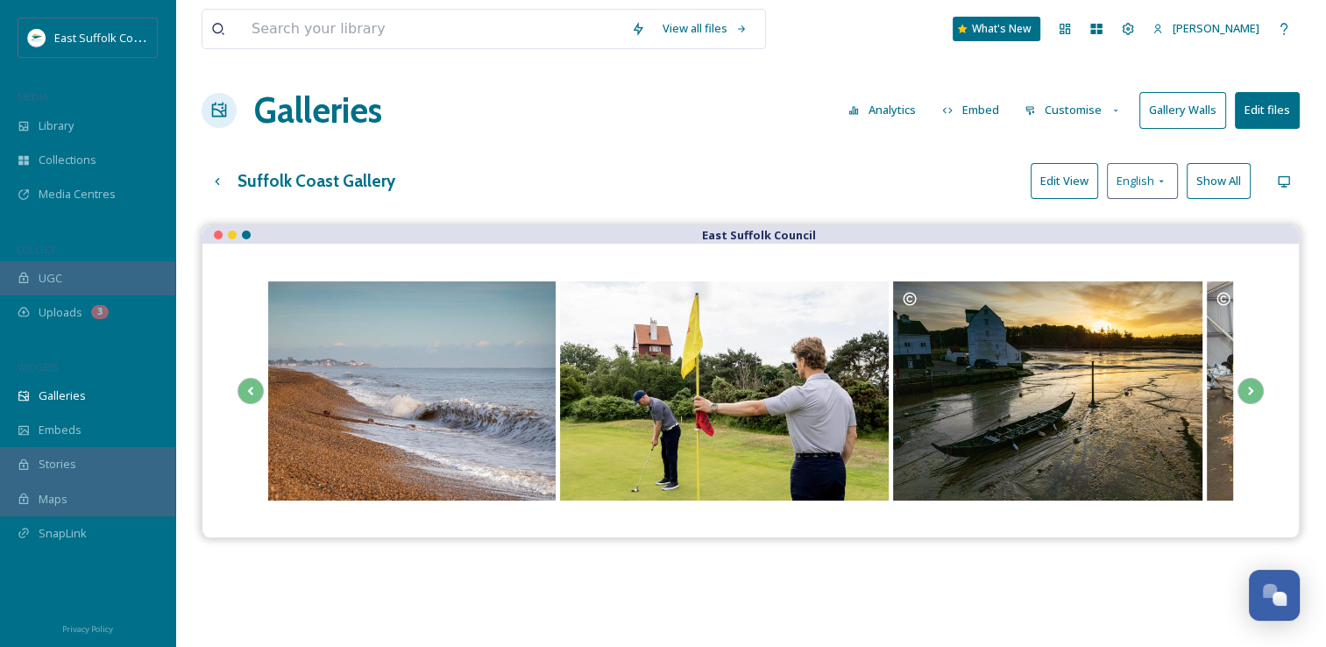
click at [1162, 111] on button "Gallery Walls" at bounding box center [1183, 110] width 87 height 36
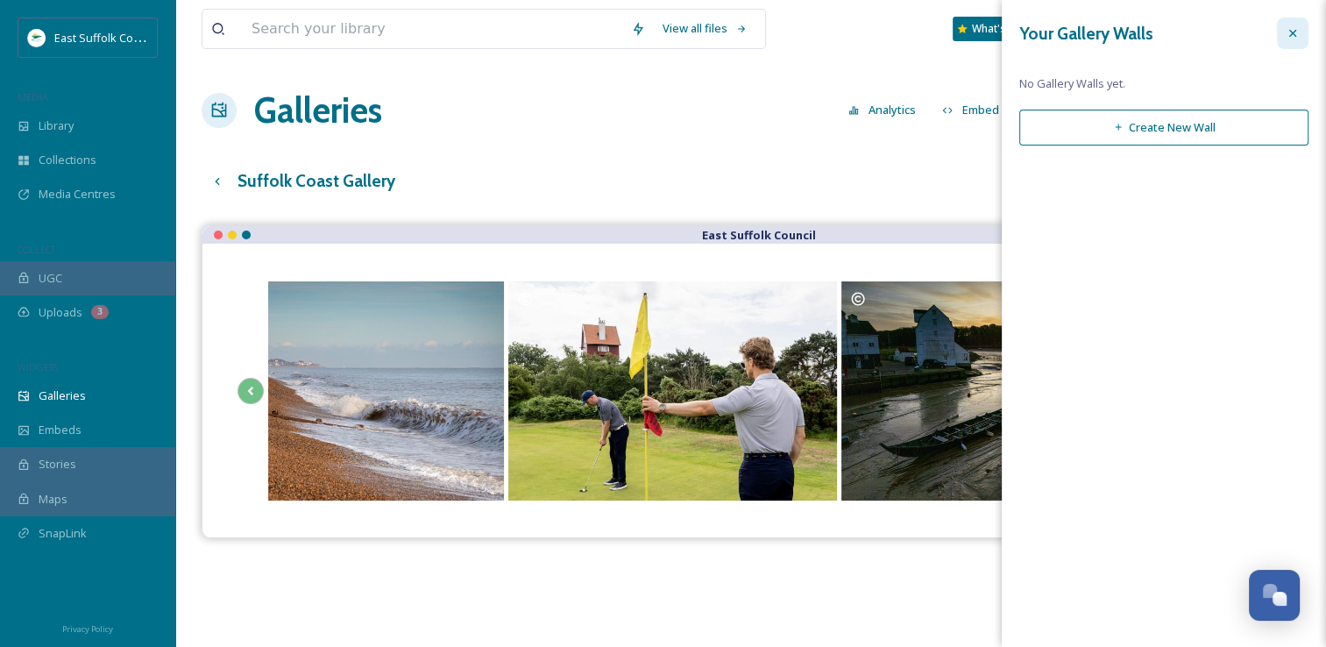
click at [1299, 31] on div at bounding box center [1293, 34] width 32 height 32
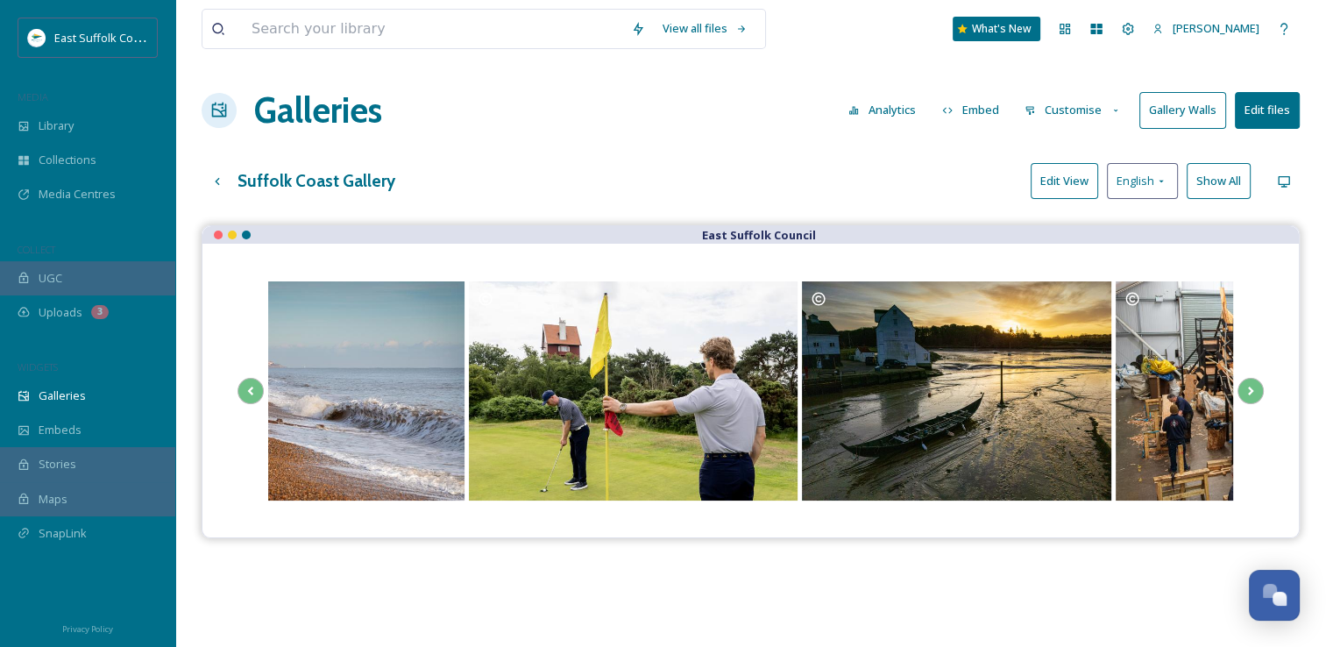
click at [1064, 110] on button "Customise" at bounding box center [1073, 110] width 115 height 34
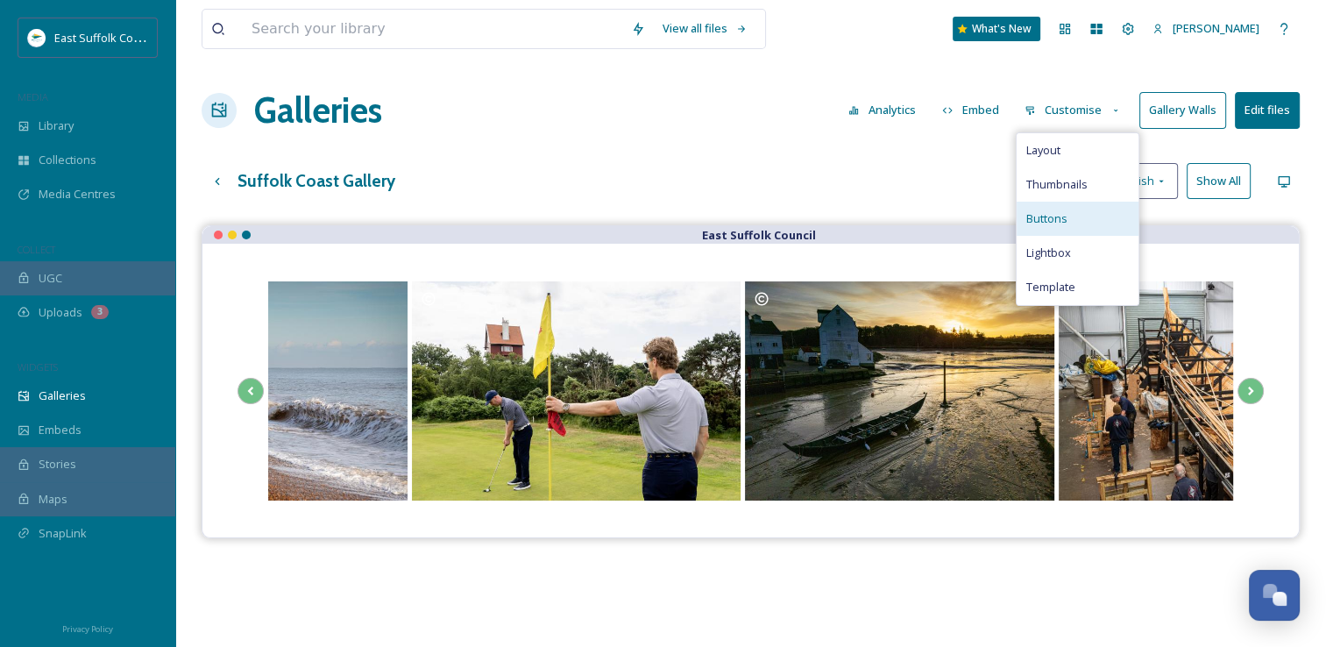
click at [1062, 219] on span "Buttons" at bounding box center [1046, 218] width 41 height 17
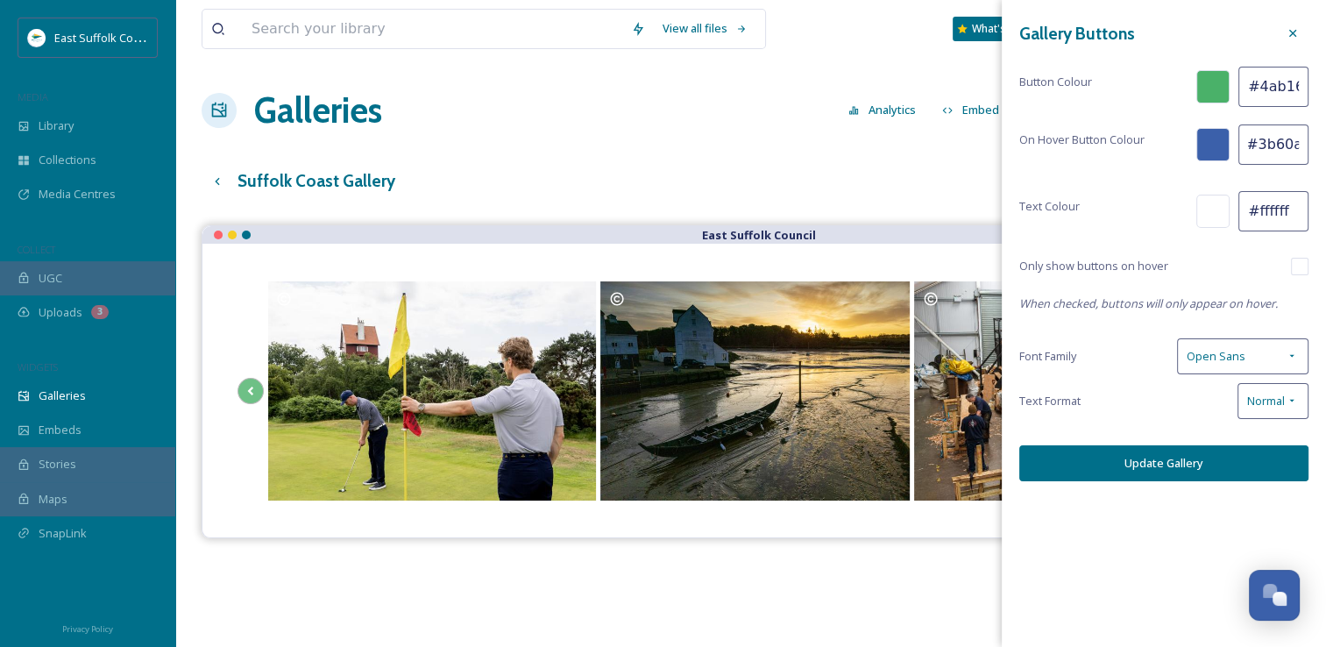
drag, startPoint x: 1257, startPoint y: 146, endPoint x: 1304, endPoint y: 145, distance: 47.3
click at [1304, 145] on input "#3b60aa" at bounding box center [1274, 144] width 70 height 40
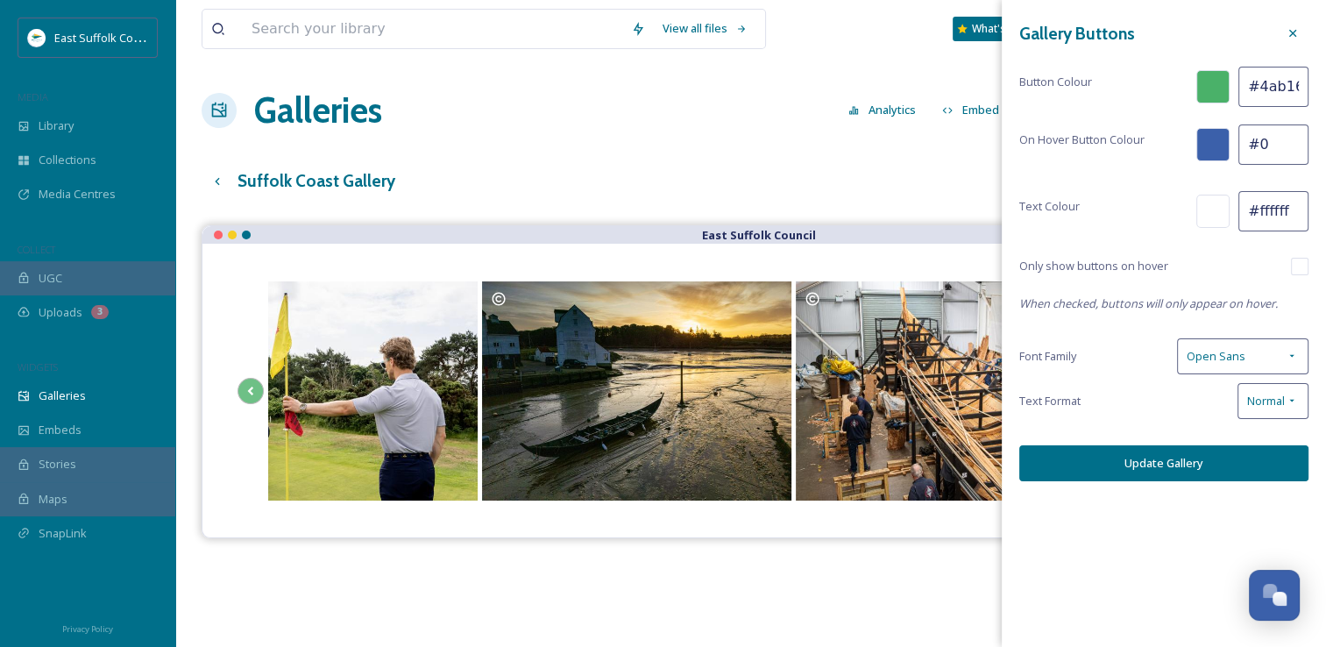
scroll to position [0, 0]
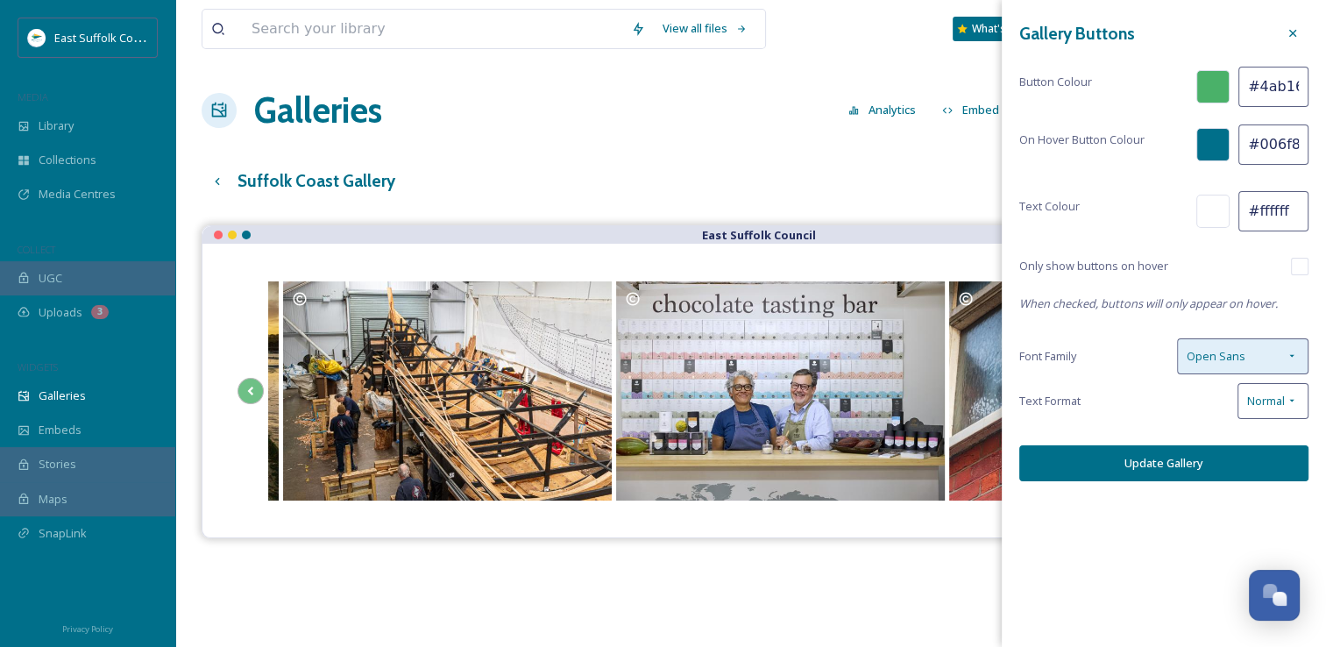
type input "#006f8a"
click at [1274, 353] on div "Open Sans" at bounding box center [1242, 356] width 131 height 36
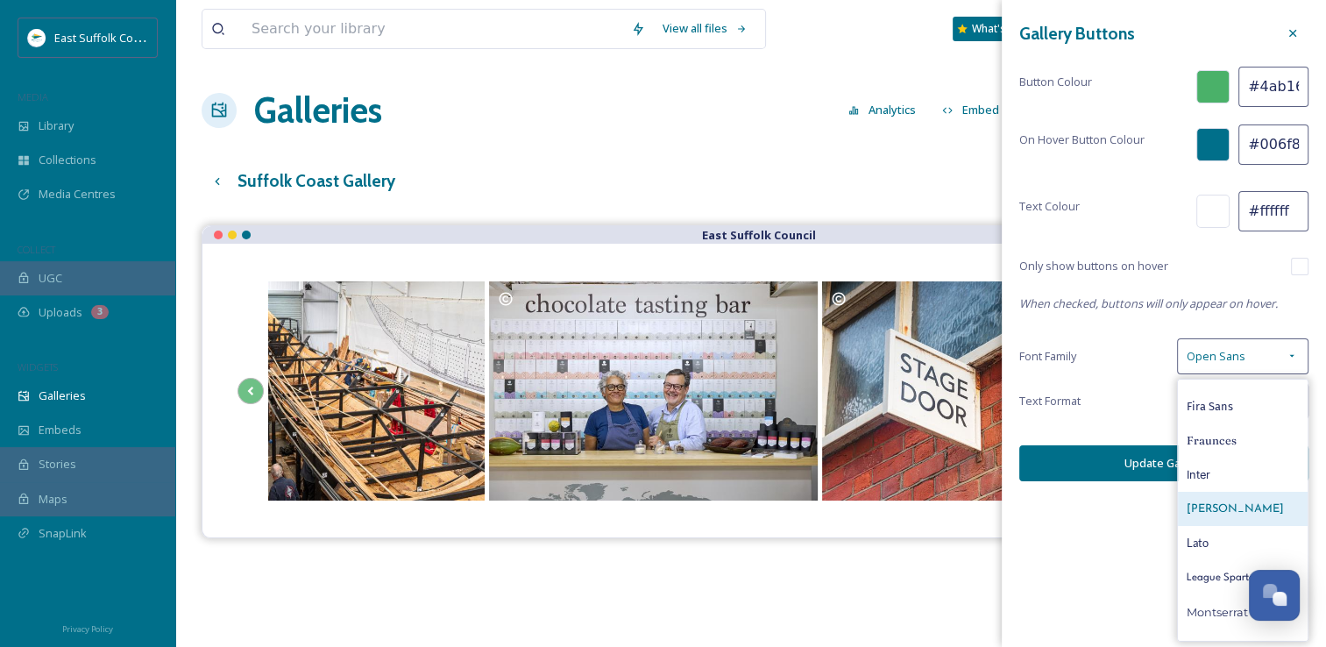
scroll to position [216, 0]
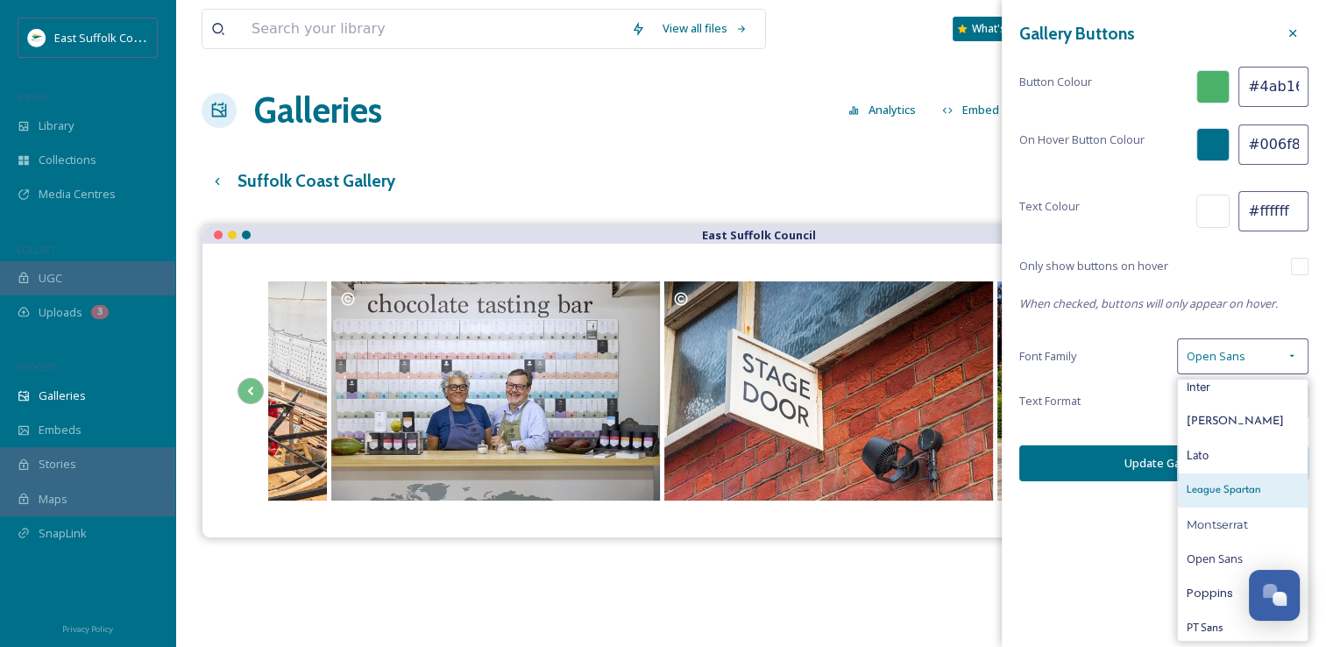
click at [1203, 489] on span "League Spartan" at bounding box center [1224, 490] width 75 height 17
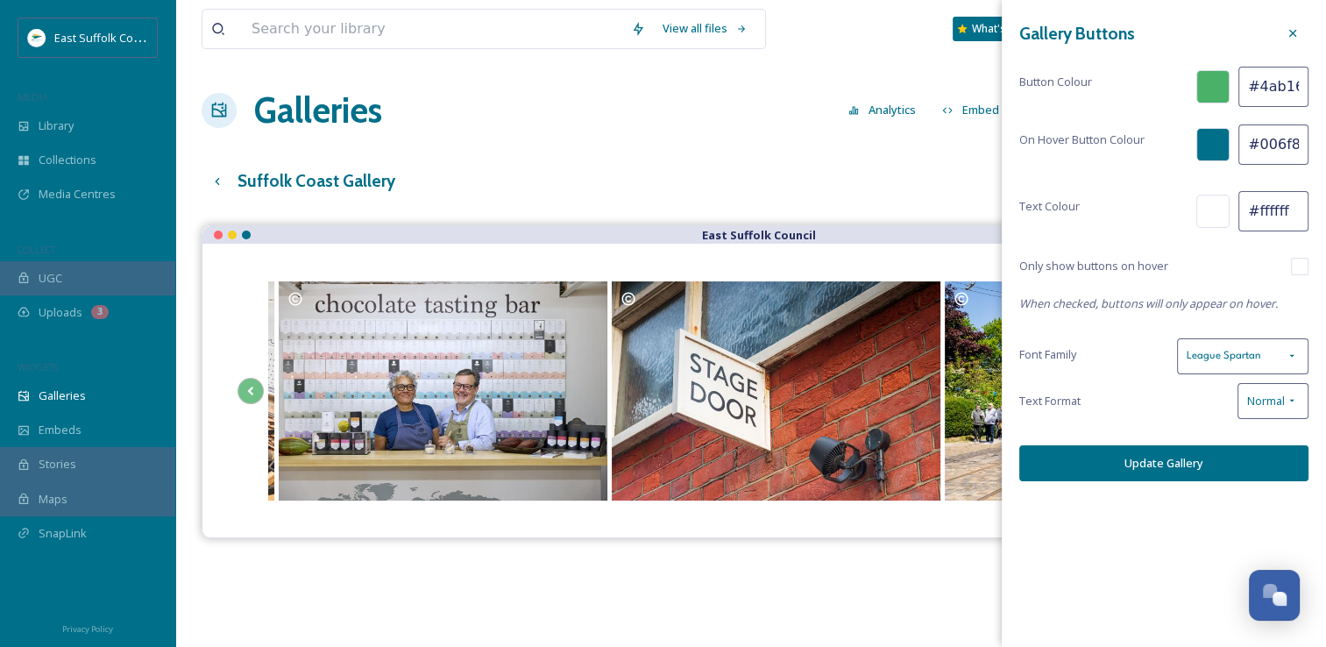
click at [1175, 462] on button "Update Gallery" at bounding box center [1164, 463] width 289 height 36
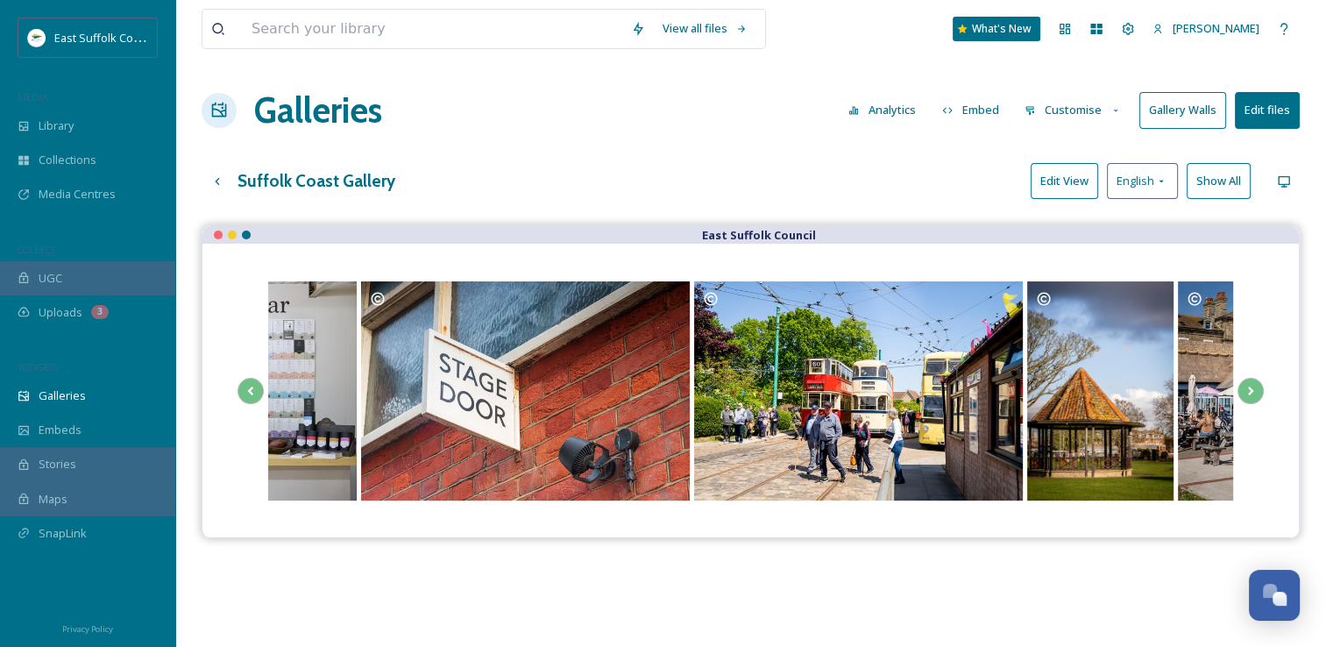
click at [1083, 113] on button "Customise" at bounding box center [1073, 110] width 115 height 34
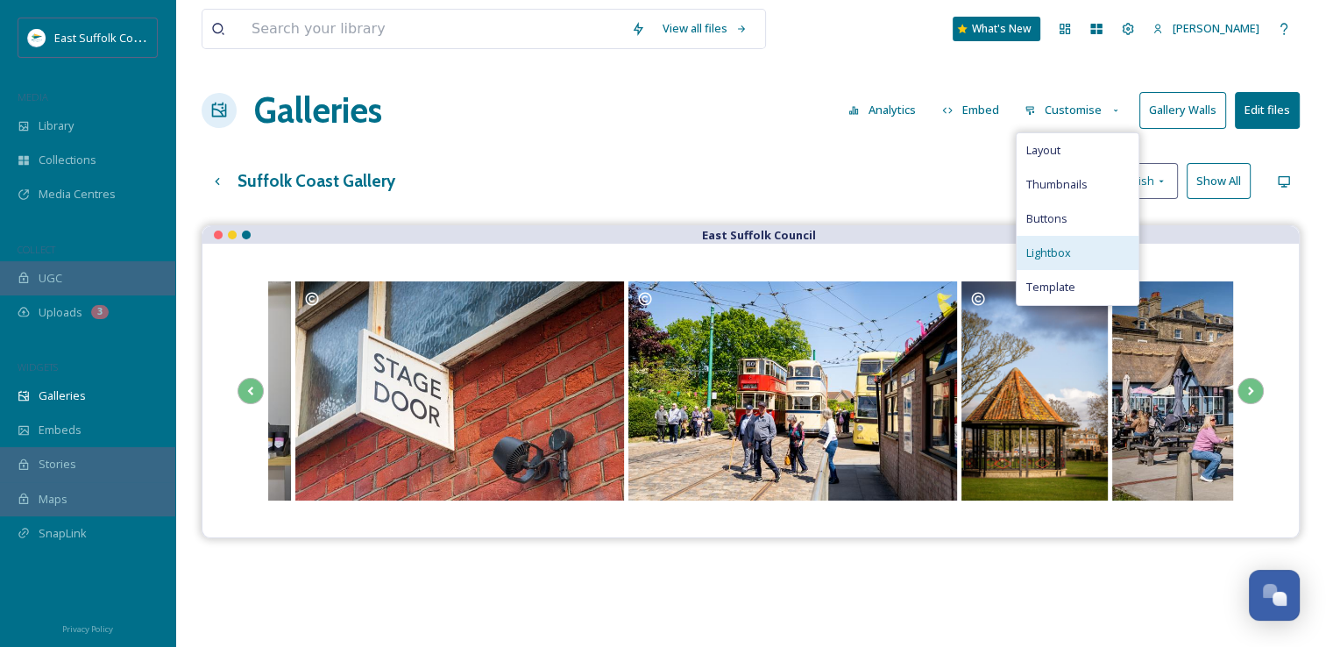
click at [1052, 251] on span "Lightbox" at bounding box center [1048, 253] width 45 height 17
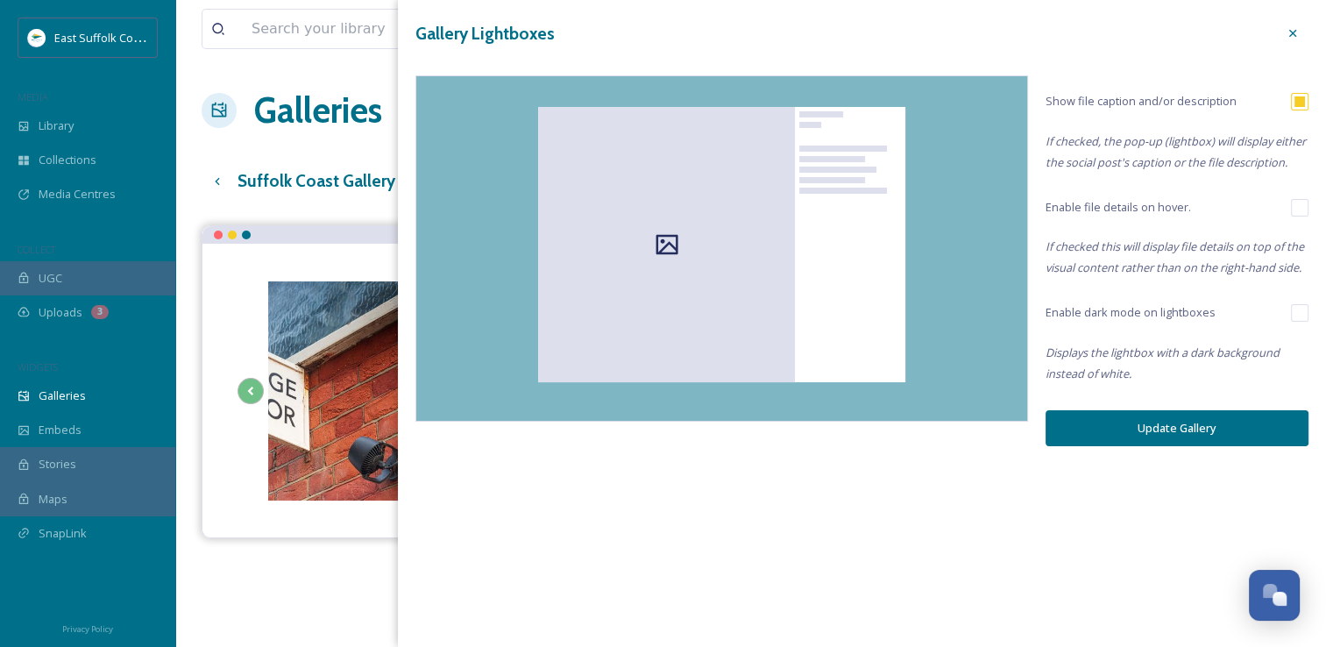
click at [1274, 37] on div "Gallery Lightboxes" at bounding box center [862, 34] width 893 height 32
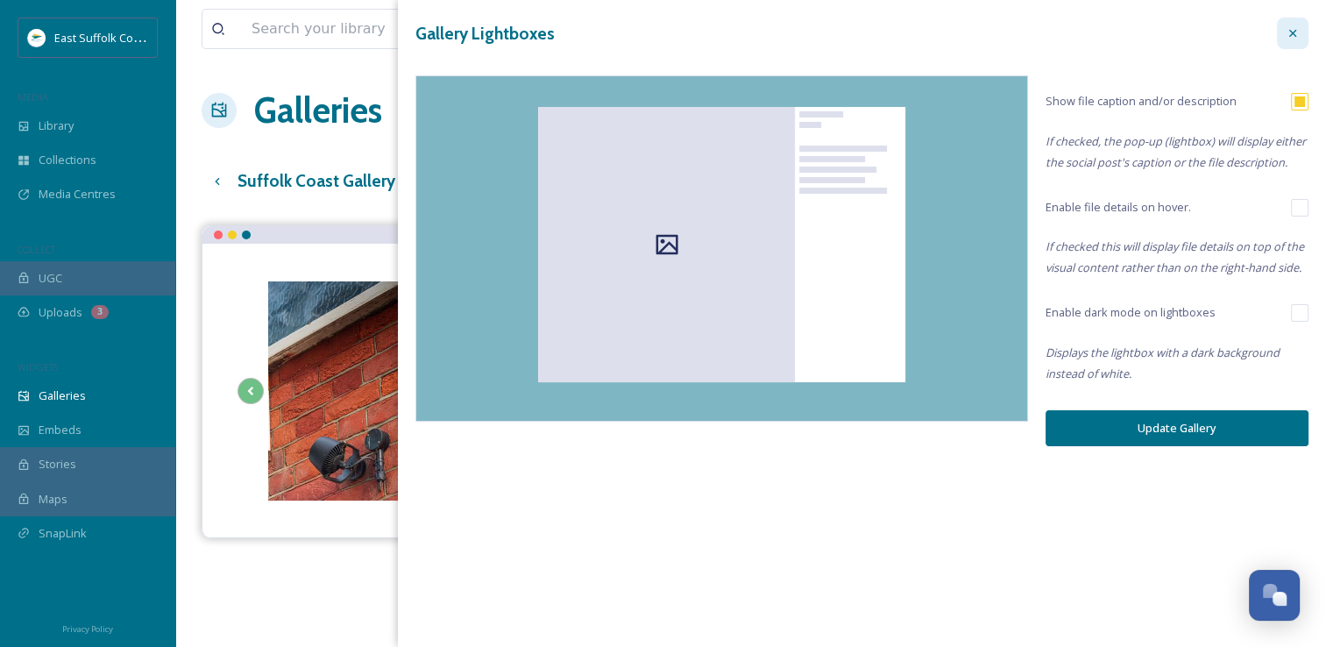
click at [1290, 44] on div at bounding box center [1293, 34] width 32 height 32
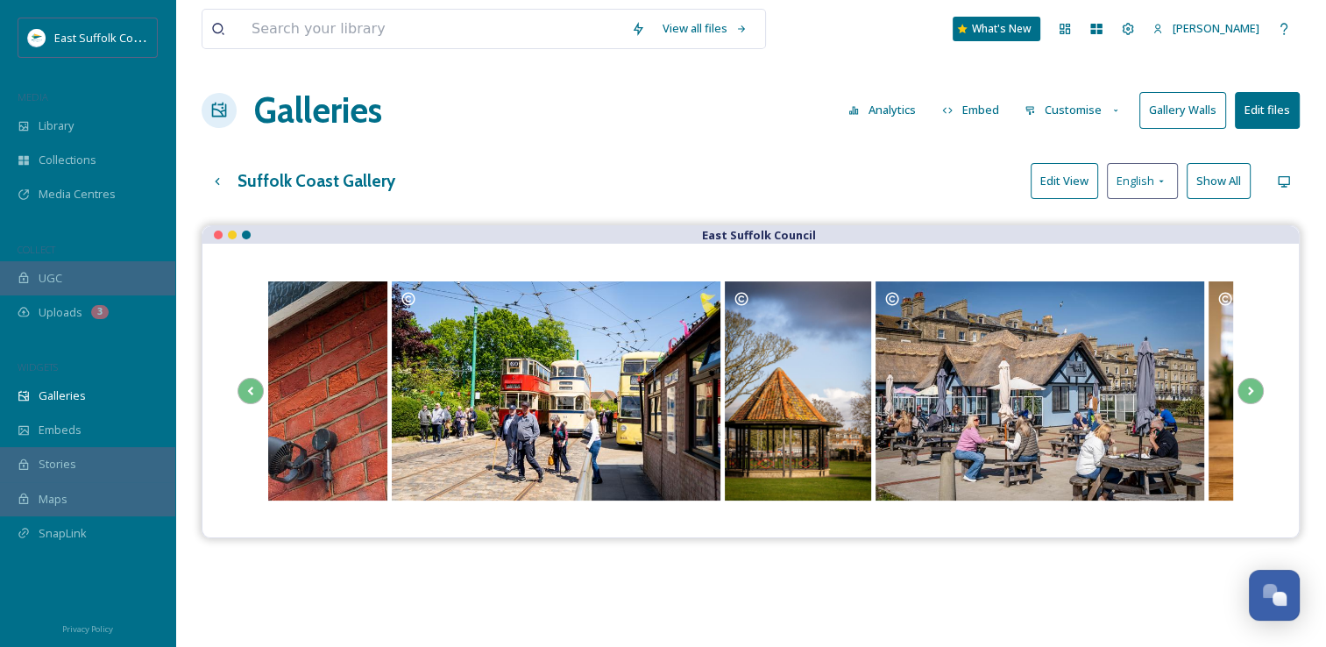
click at [1085, 113] on button "Customise" at bounding box center [1073, 110] width 115 height 34
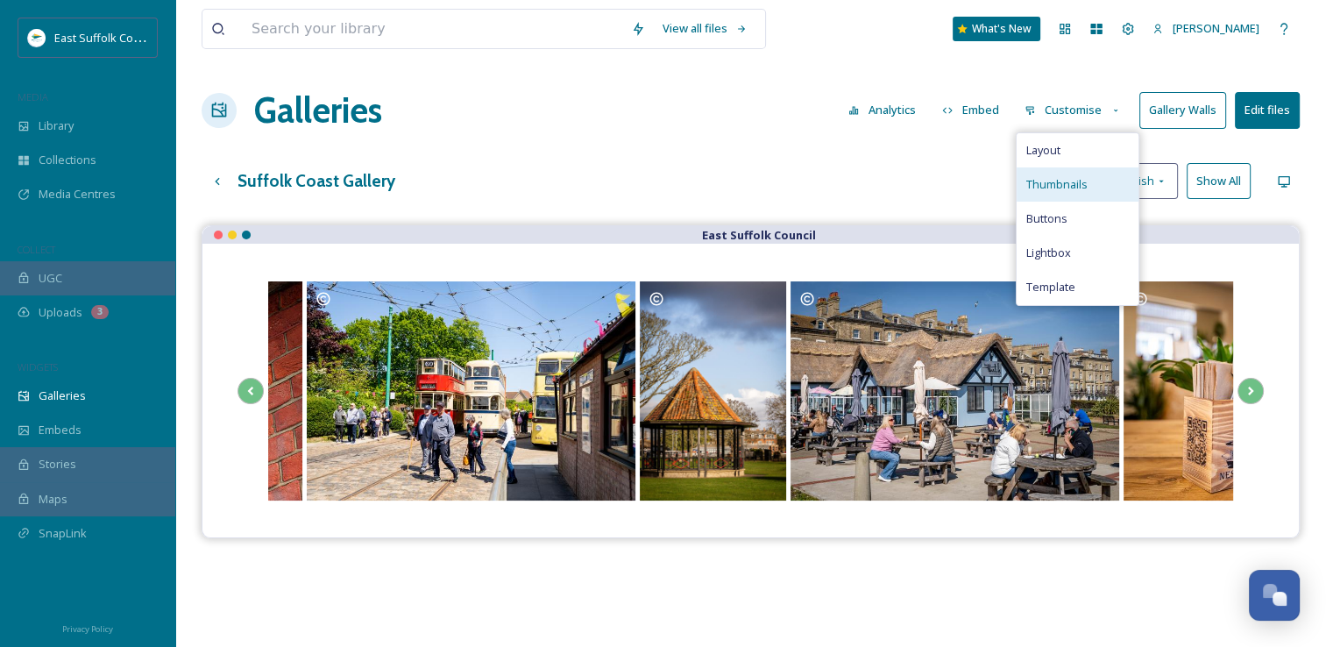
click at [1076, 179] on span "Thumbnails" at bounding box center [1056, 184] width 61 height 17
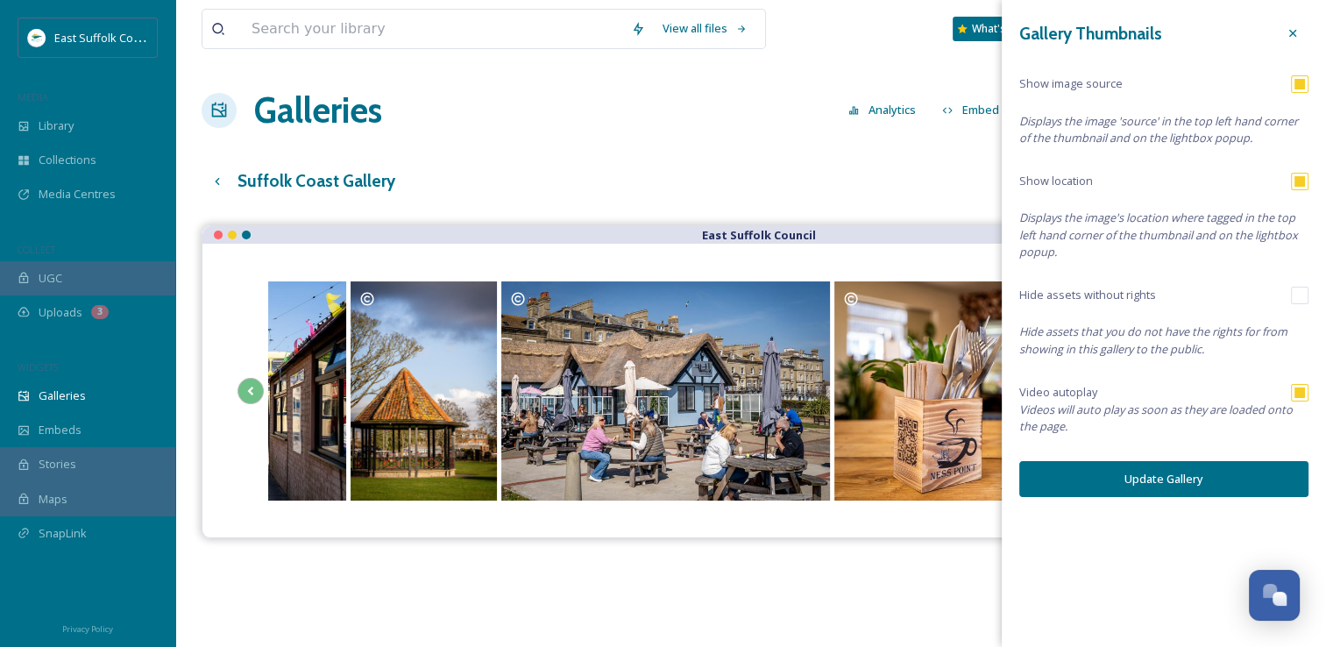
click at [1297, 293] on input "checkbox" at bounding box center [1300, 296] width 18 height 18
checkbox input "true"
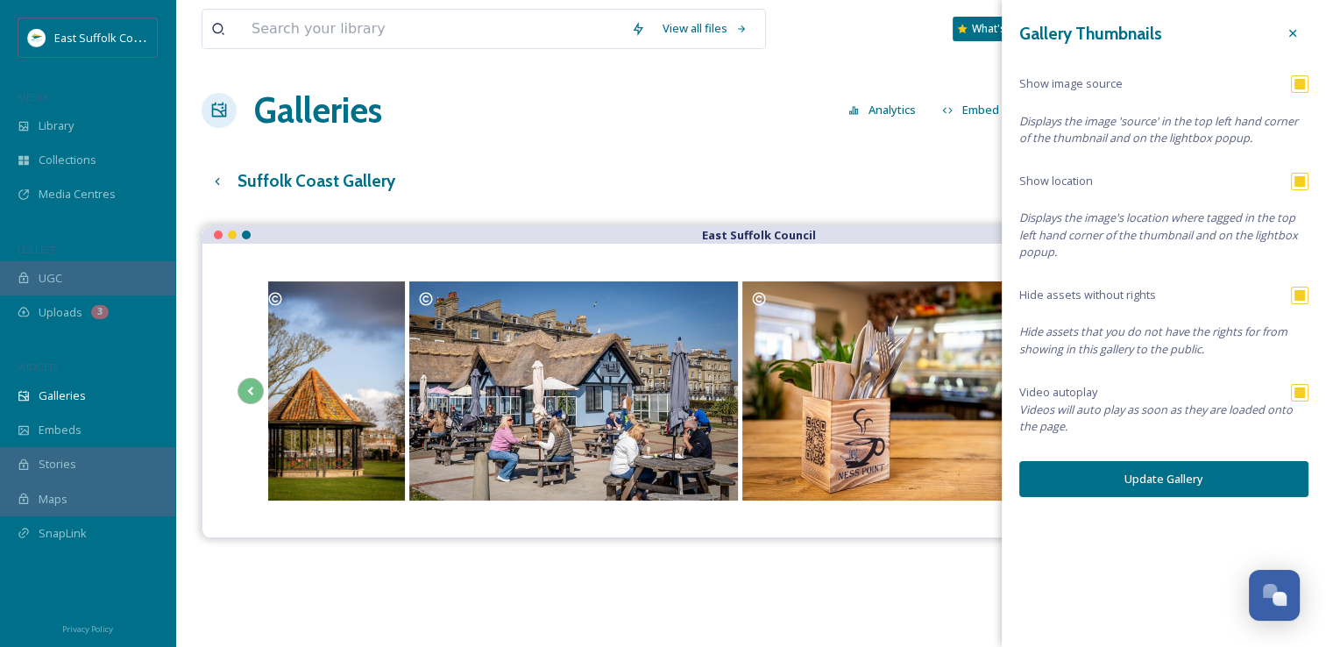
click at [1144, 481] on button "Update Gallery" at bounding box center [1164, 479] width 289 height 36
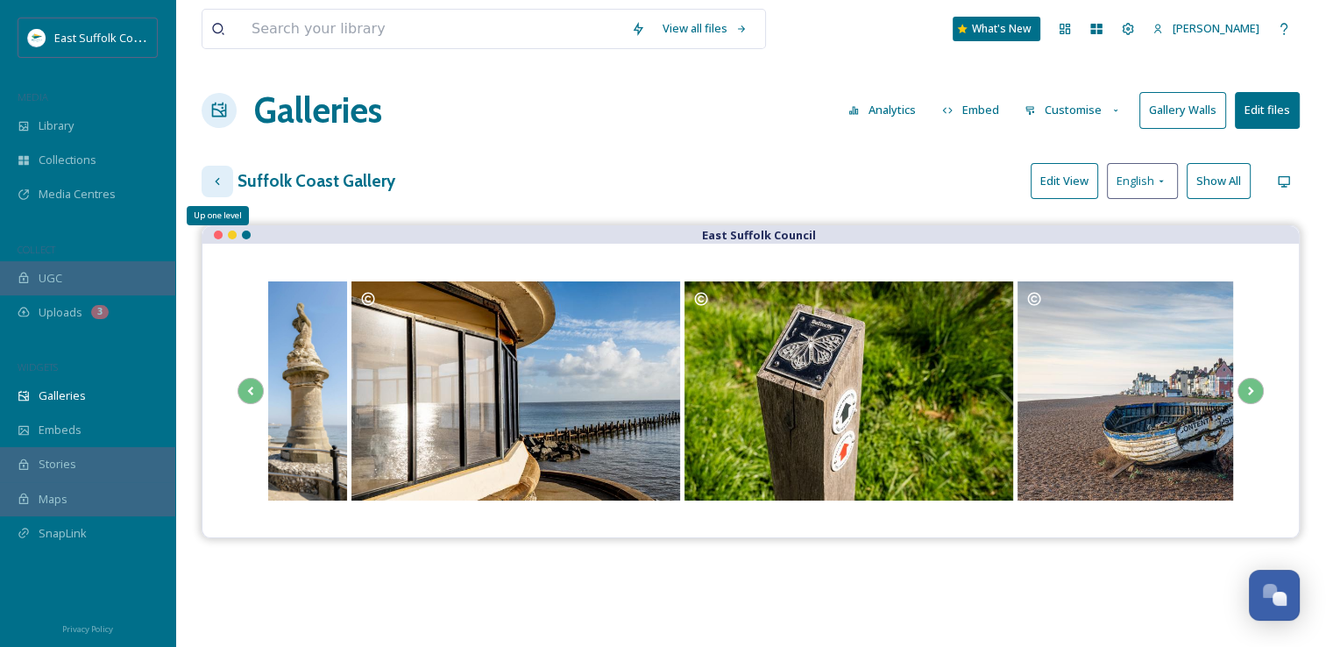
click at [218, 176] on icon at bounding box center [217, 181] width 14 height 14
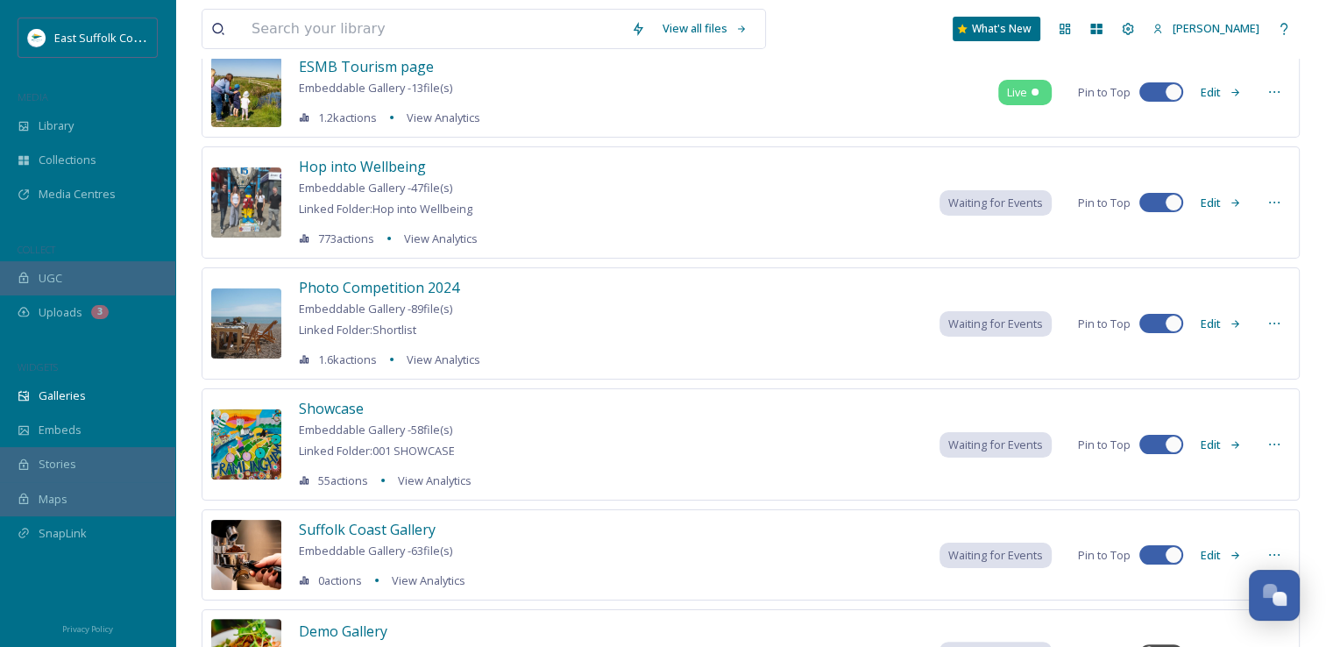
scroll to position [88, 0]
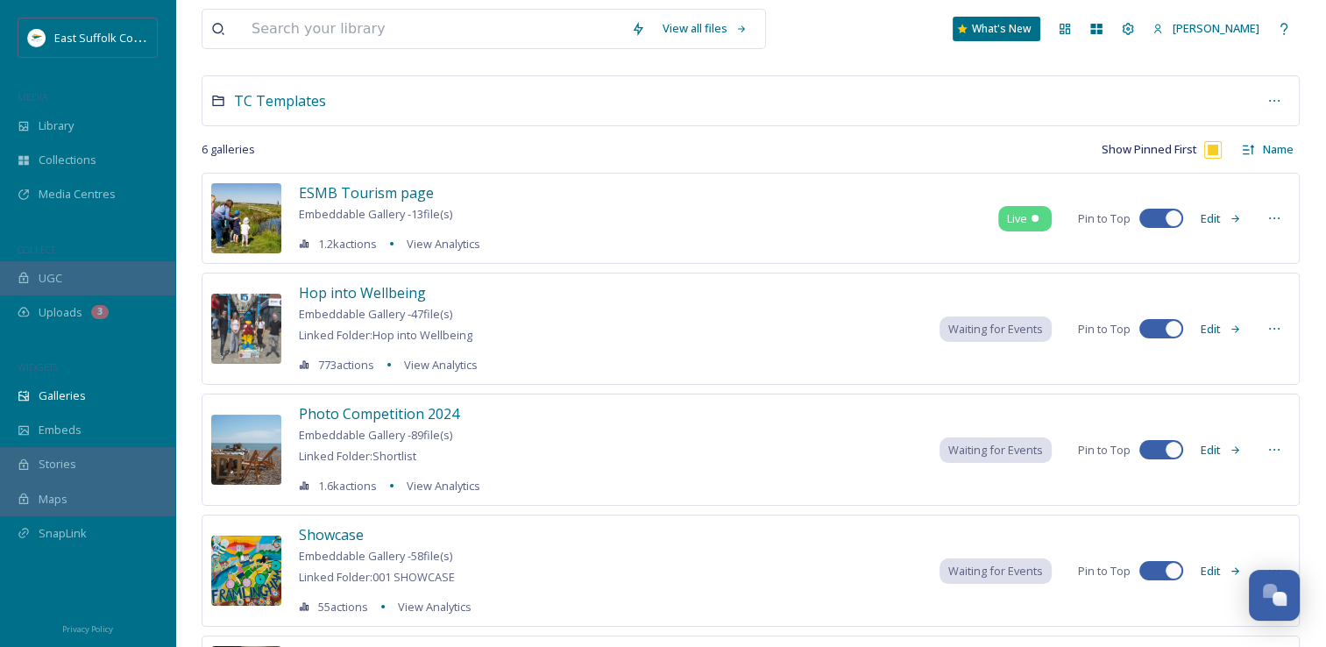
click at [1157, 329] on div at bounding box center [1153, 328] width 12 height 9
checkbox input "false"
drag, startPoint x: 1173, startPoint y: 325, endPoint x: 747, endPoint y: 314, distance: 426.2
click at [750, 314] on div "Hop into Wellbeing Embeddable Gallery - 47 file(s) Linked Folder: Hop into Well…" at bounding box center [751, 329] width 1098 height 112
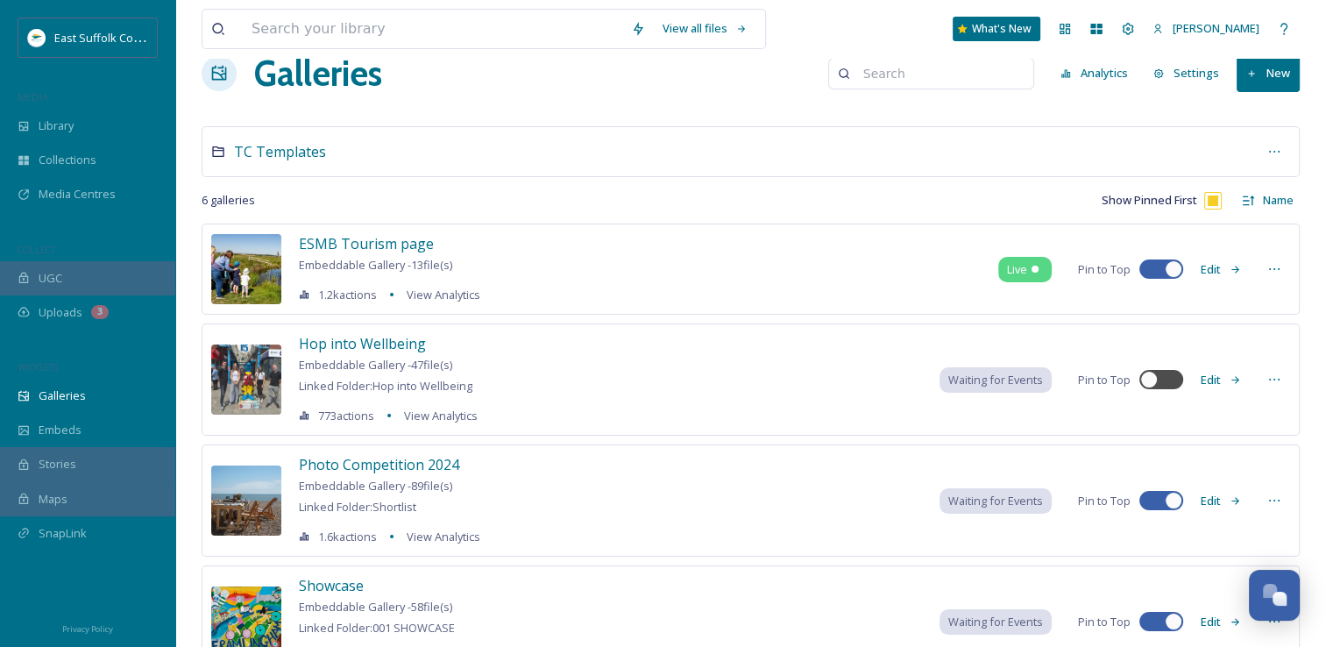
scroll to position [0, 0]
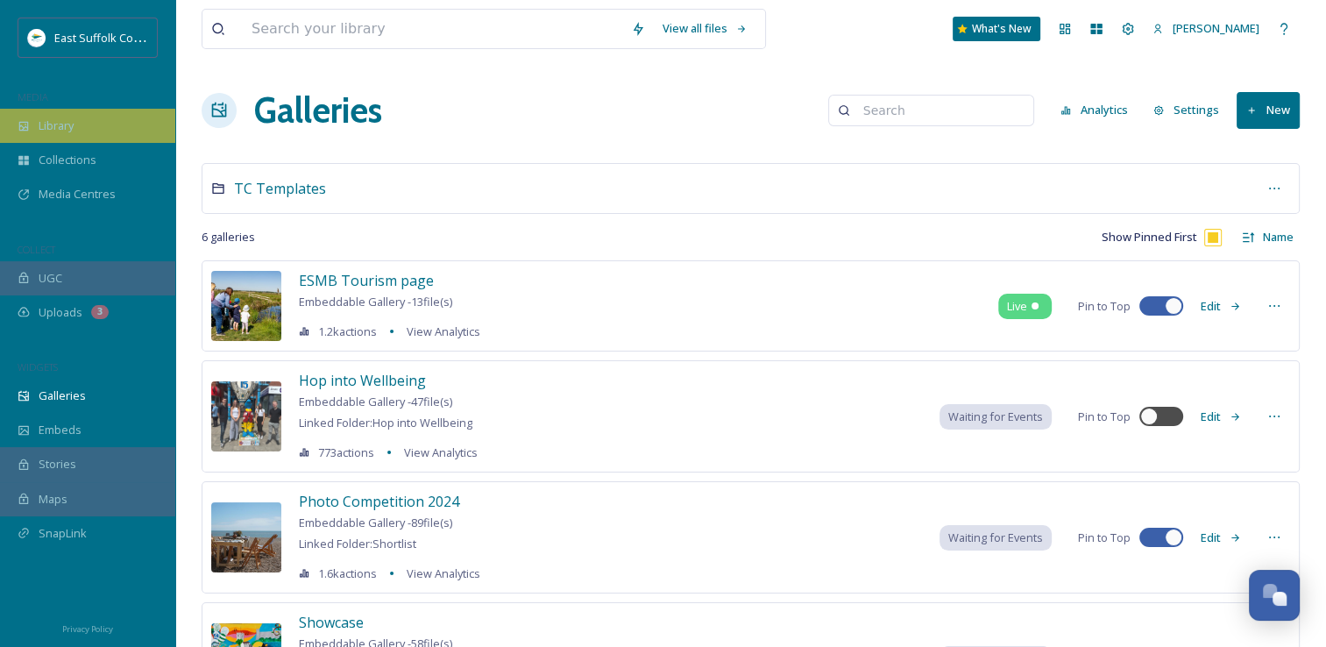
click at [72, 121] on span "Library" at bounding box center [56, 125] width 35 height 17
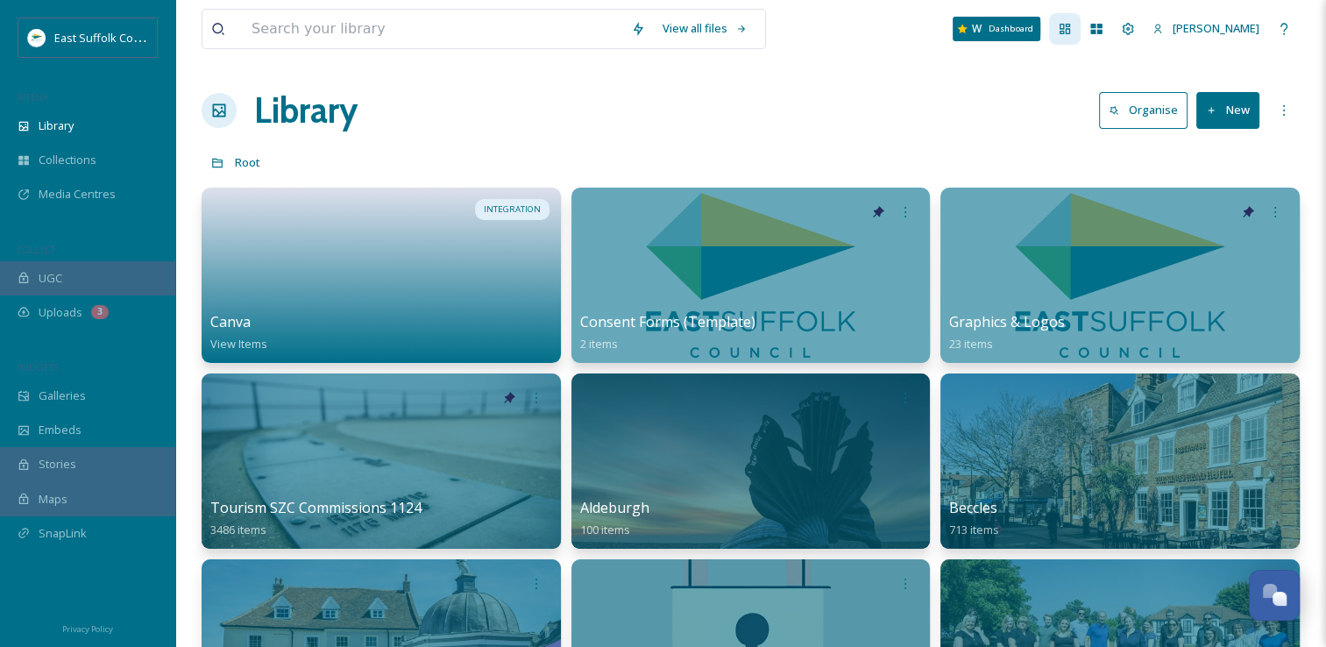
click at [1081, 37] on div "Dashboard" at bounding box center [1065, 29] width 32 height 32
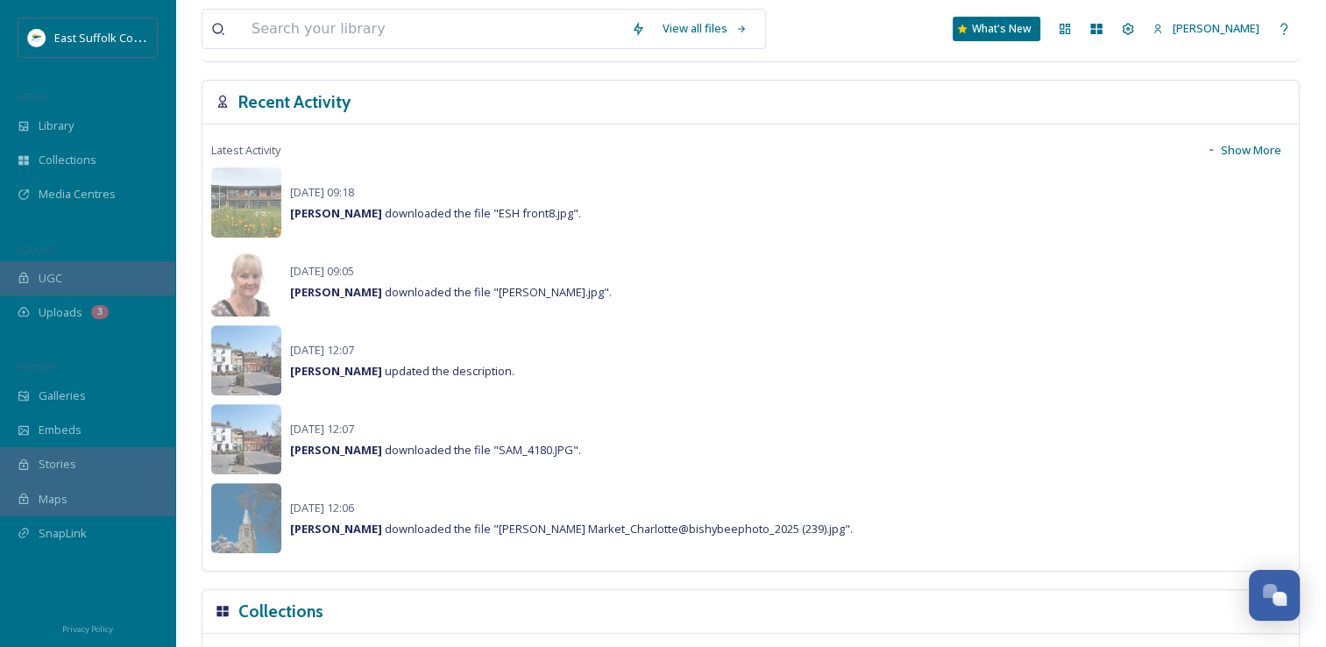
scroll to position [614, 0]
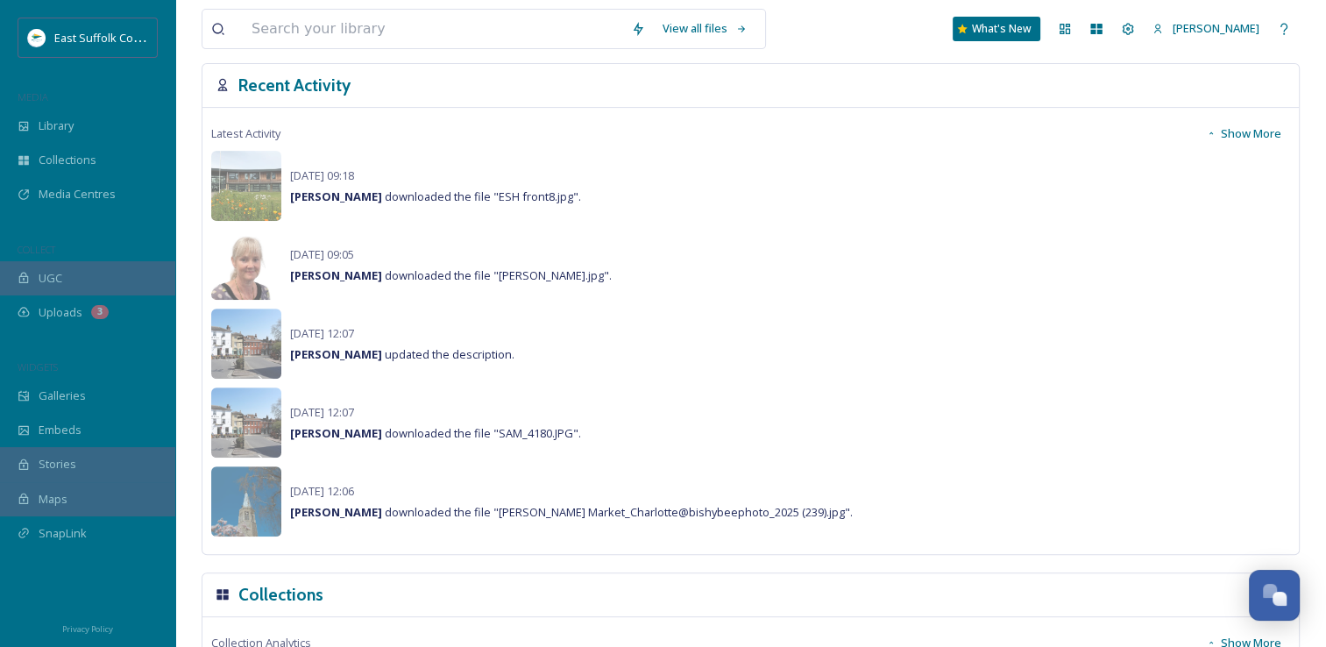
click at [1235, 131] on button "Show More" at bounding box center [1243, 134] width 93 height 34
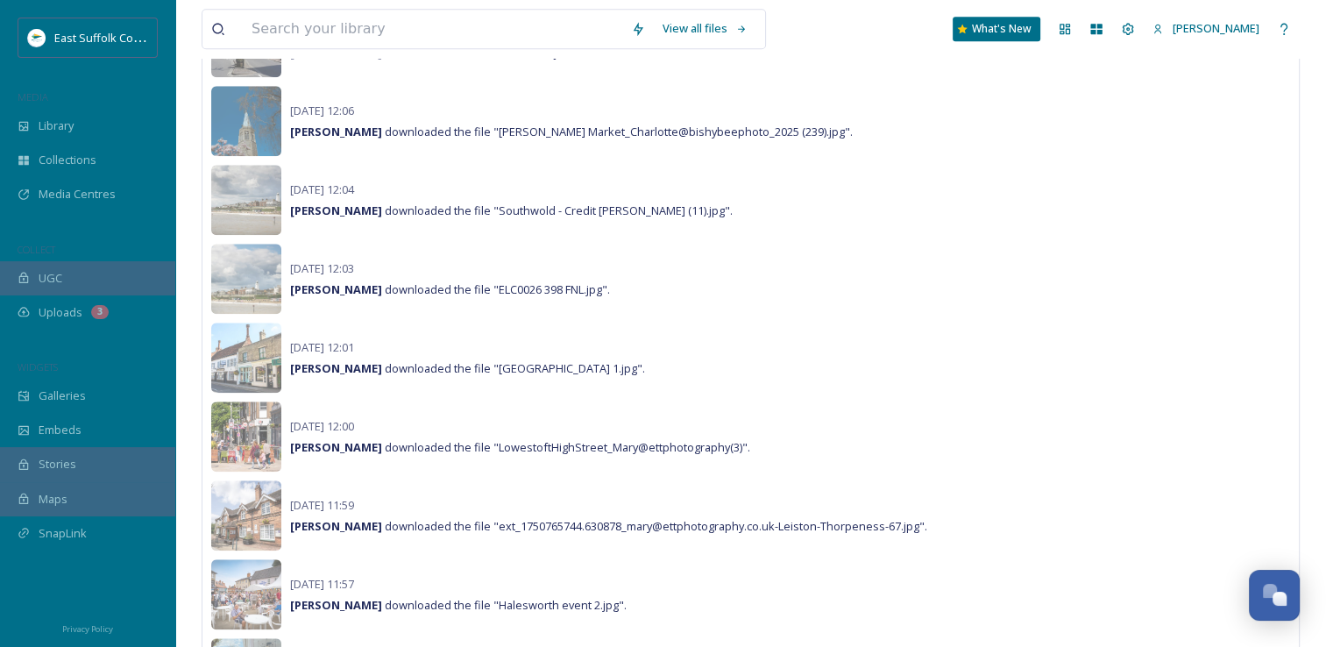
scroll to position [1591, 0]
